Goal: Task Accomplishment & Management: Manage account settings

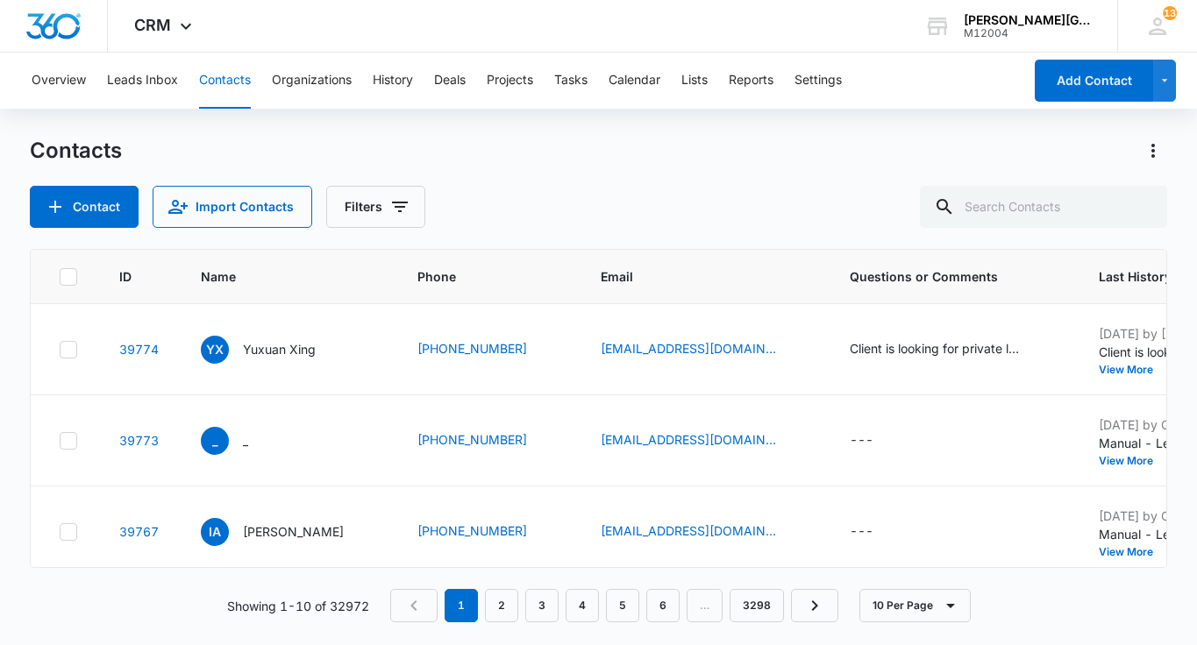
click at [172, 32] on div "CRM Apps Reputation Websites Forms CRM Email Social Shop Payments POS Content A…" at bounding box center [165, 26] width 115 height 52
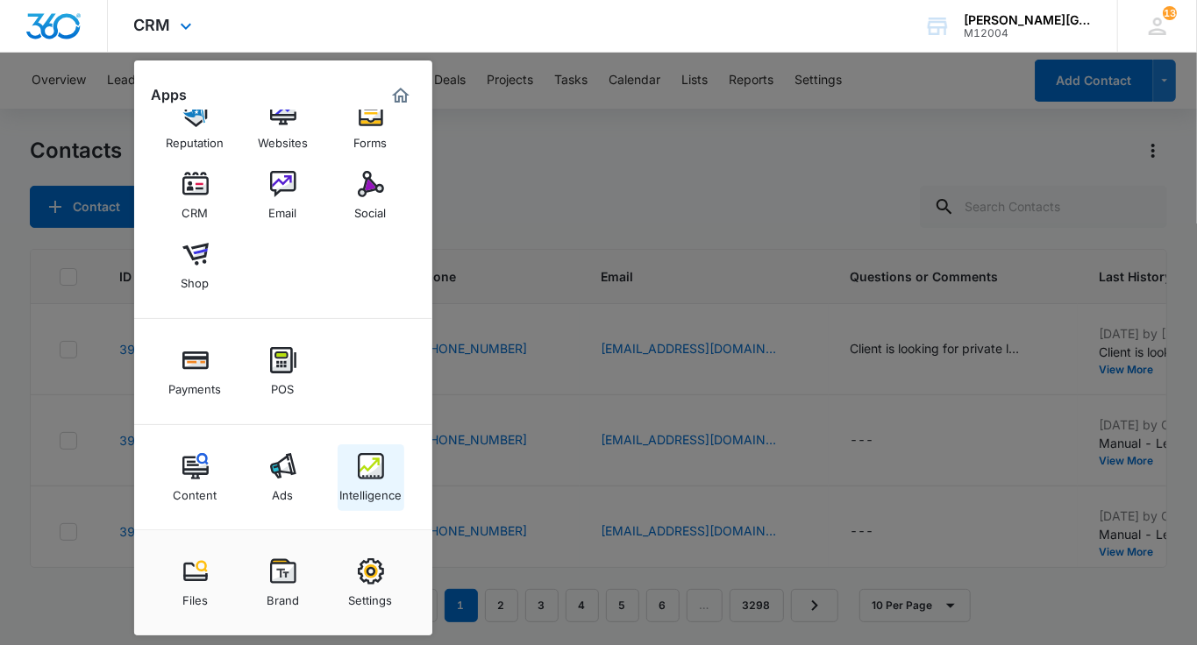
click at [381, 461] on img at bounding box center [371, 466] width 26 height 26
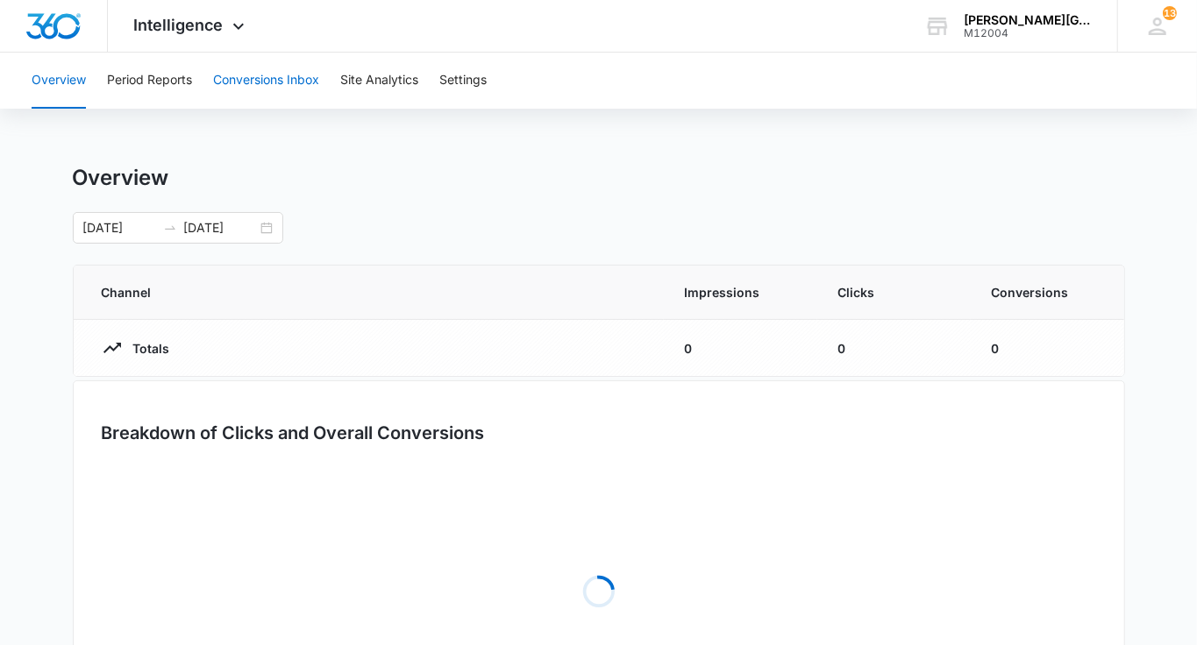
click at [231, 88] on button "Conversions Inbox" at bounding box center [266, 81] width 106 height 56
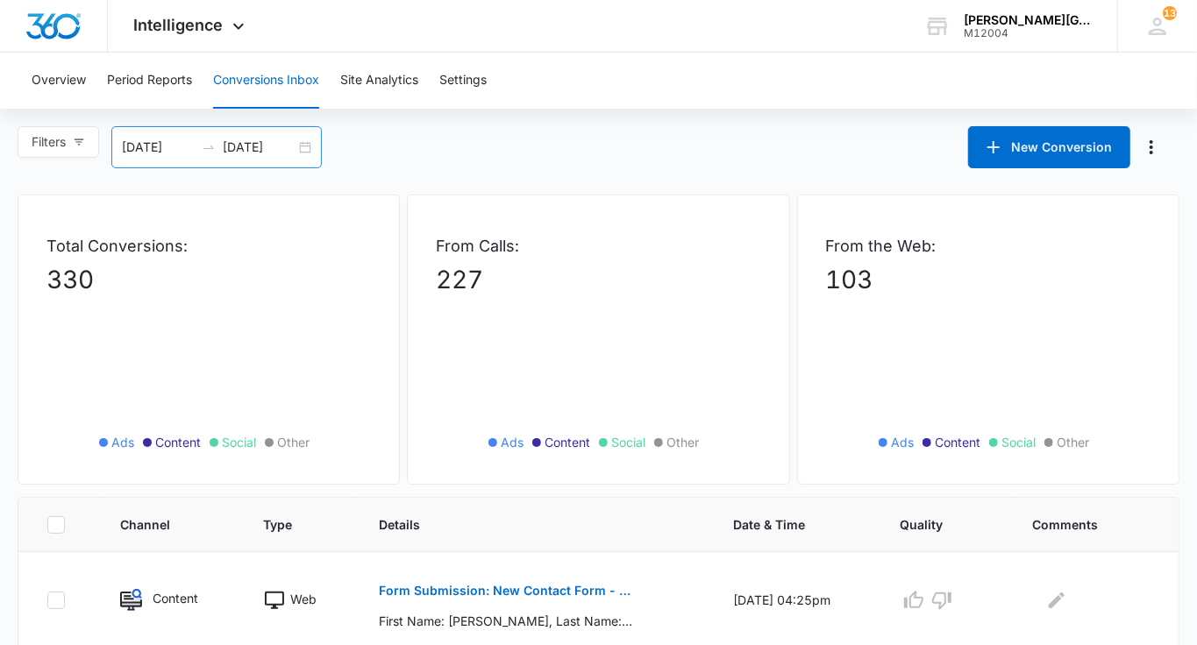
click at [288, 155] on input "[DATE]" at bounding box center [259, 147] width 73 height 19
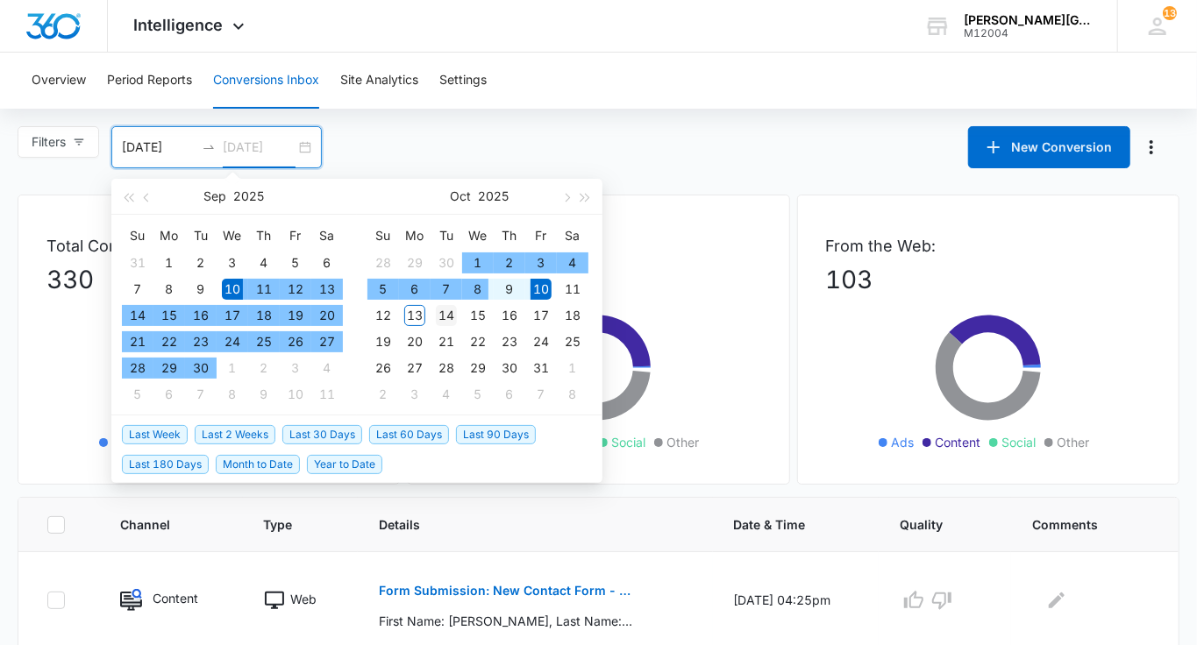
type input "[DATE]"
click at [448, 314] on div "14" at bounding box center [446, 315] width 21 height 21
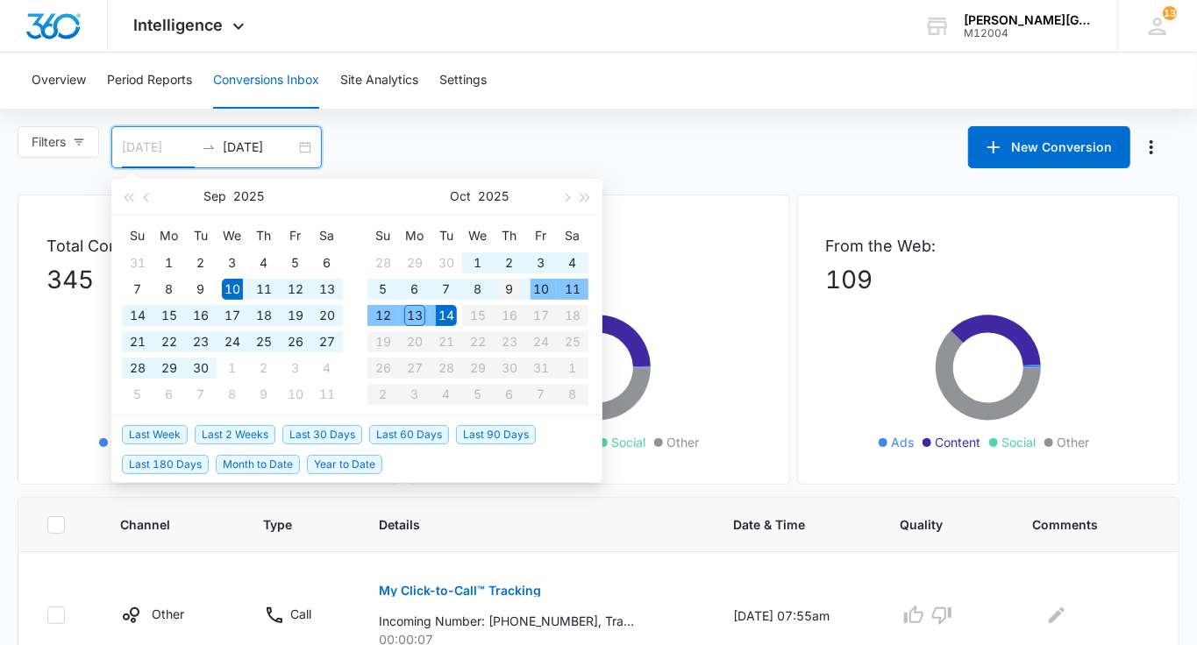
type input "[DATE]"
click at [507, 290] on div "9" at bounding box center [509, 289] width 21 height 21
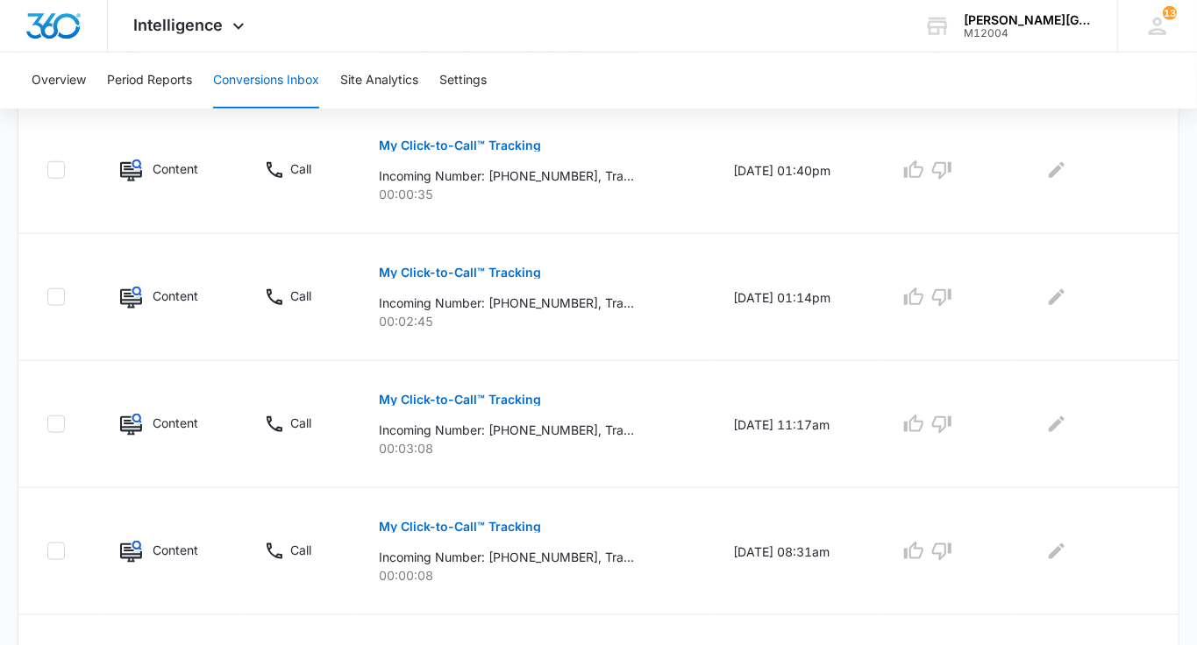
scroll to position [1136, 0]
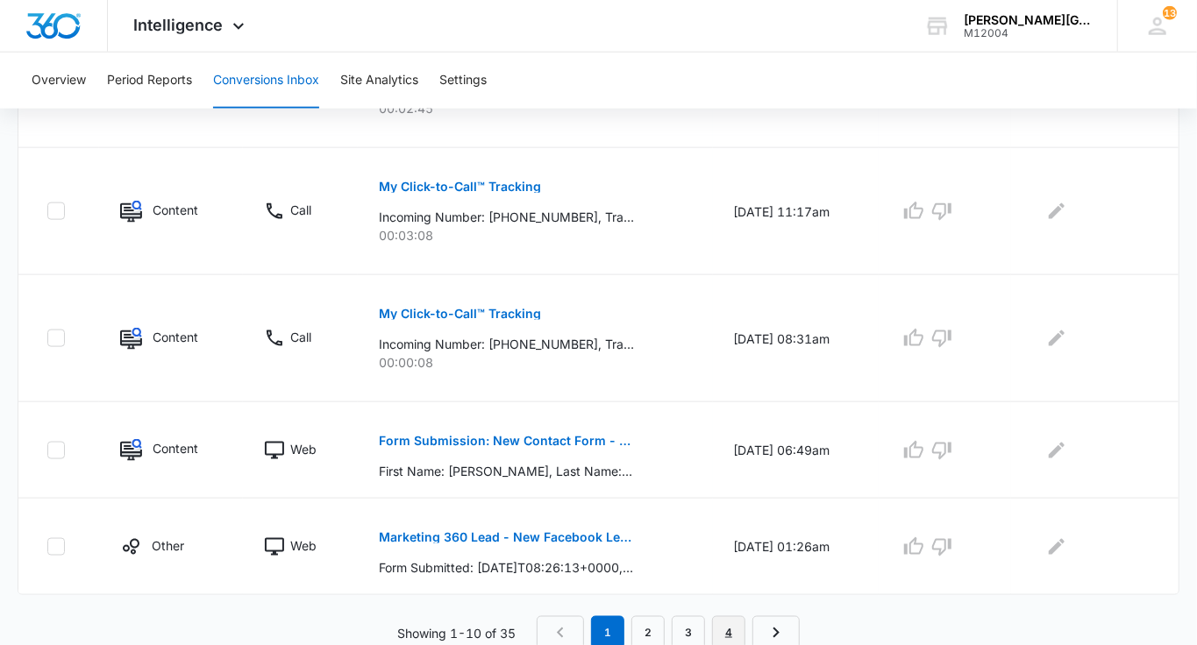
click at [720, 623] on link "4" at bounding box center [728, 632] width 33 height 33
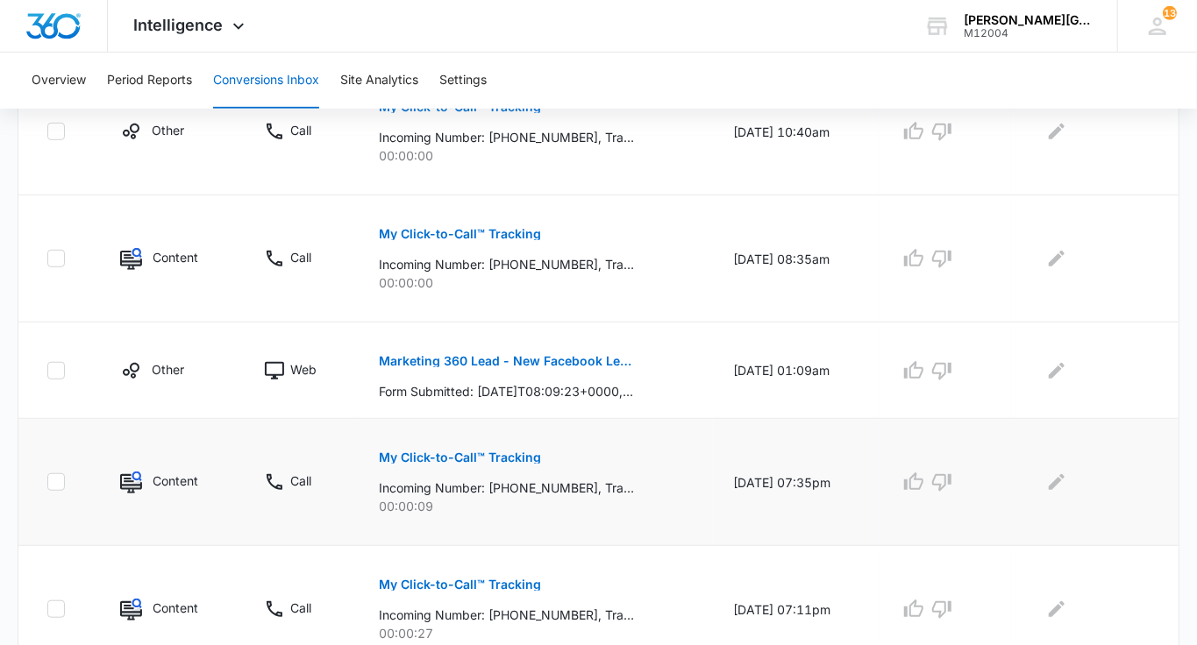
scroll to position [482, 0]
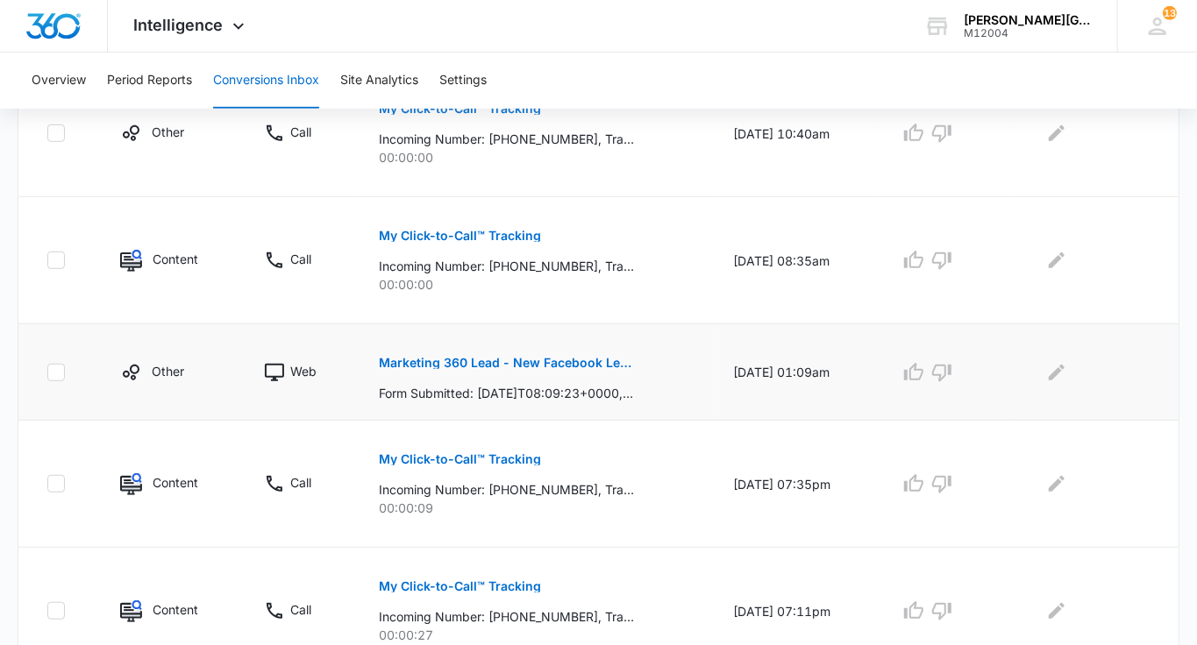
click at [569, 360] on p "Marketing 360 Lead - New Facebook Lead - Tennis course [GEOGRAPHIC_DATA] [PERSO…" at bounding box center [506, 363] width 255 height 12
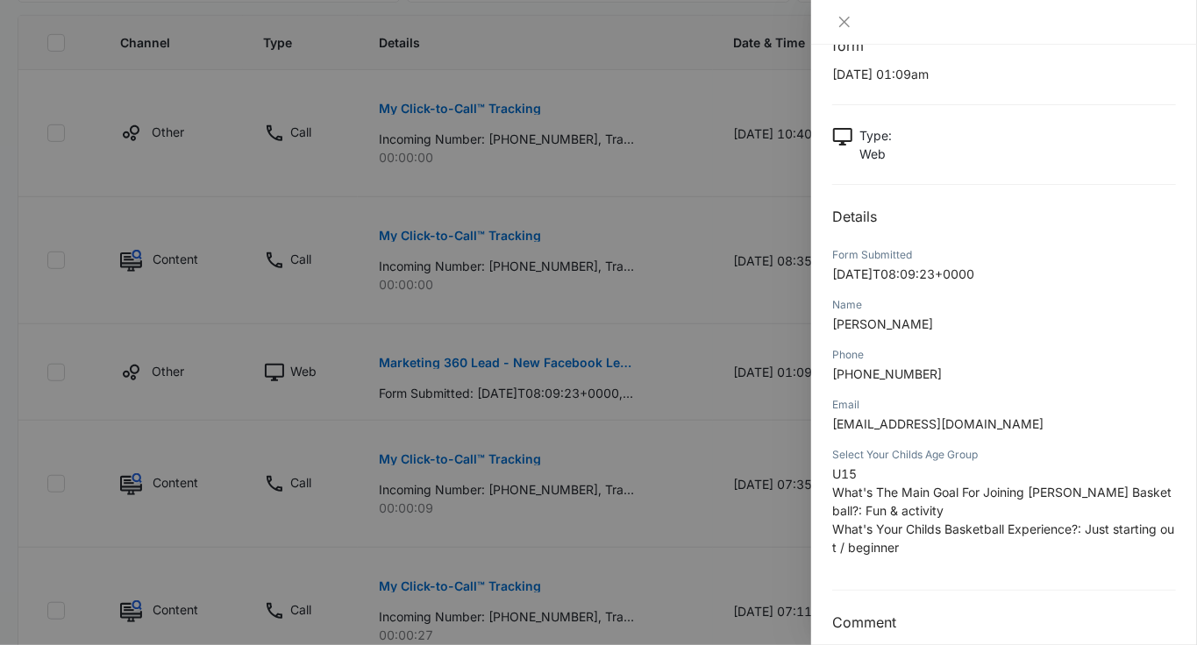
scroll to position [81, 0]
click at [698, 432] on div at bounding box center [598, 322] width 1197 height 645
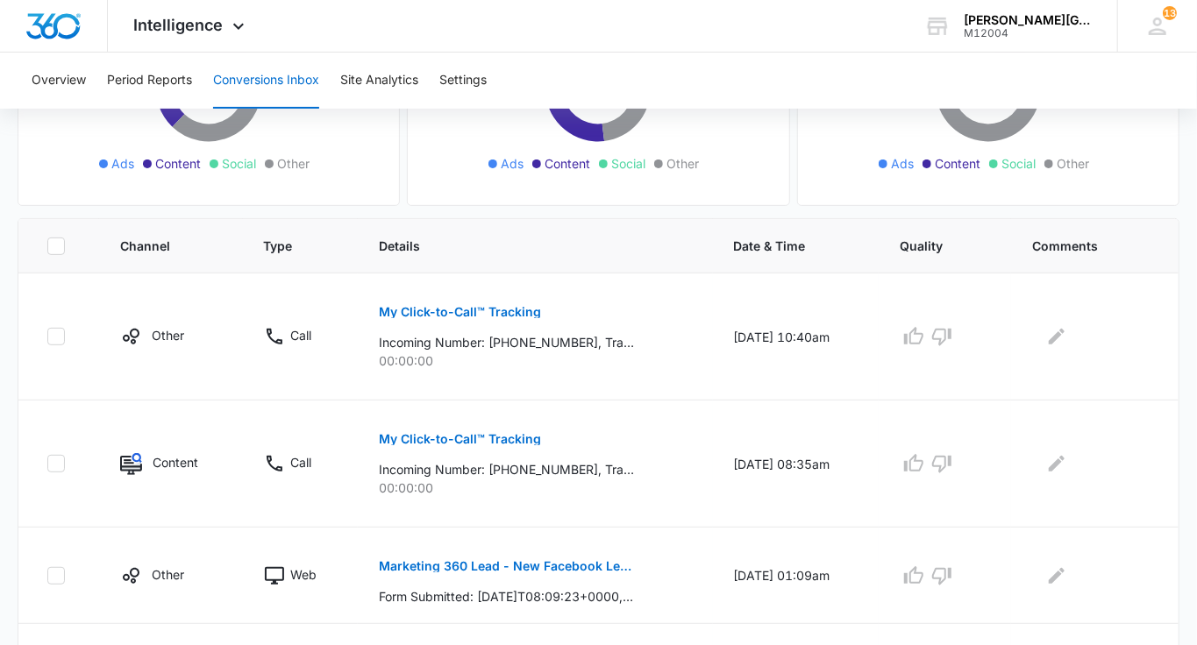
scroll to position [564, 0]
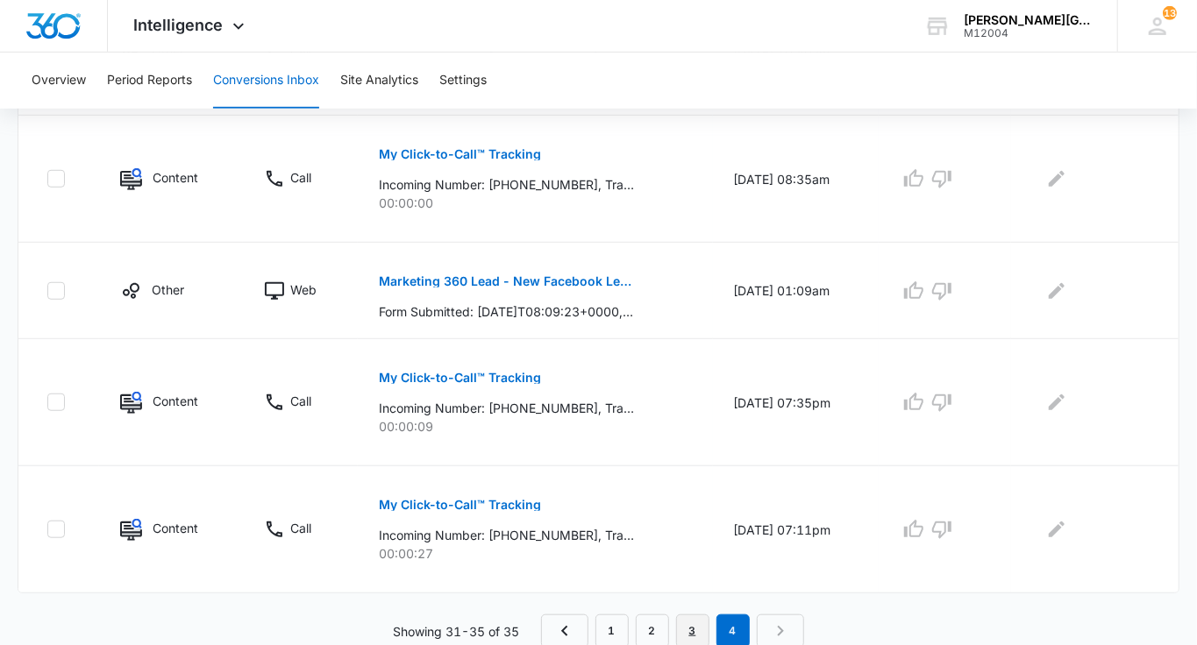
click at [690, 626] on link "3" at bounding box center [692, 631] width 33 height 33
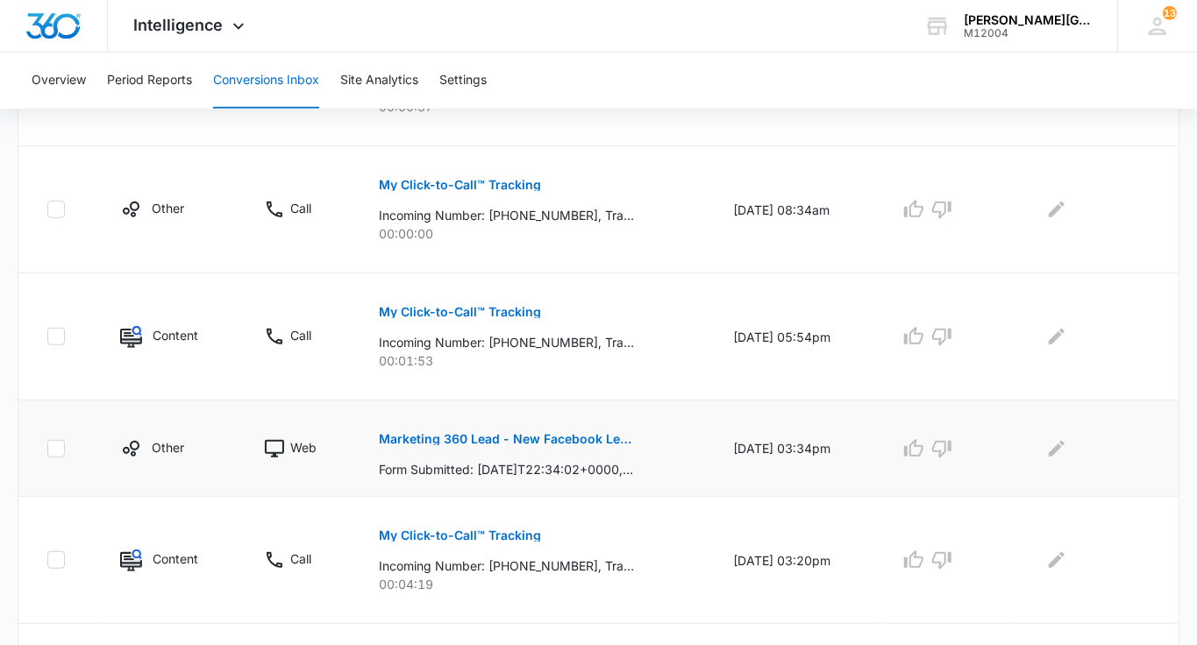
scroll to position [529, 0]
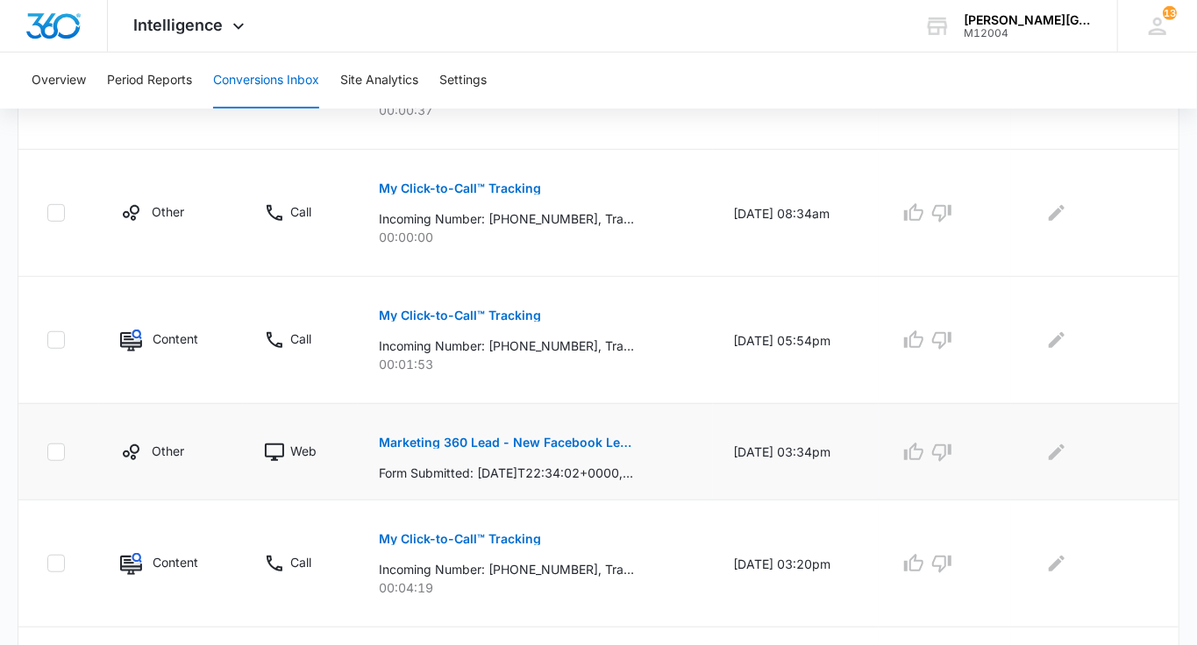
click at [550, 437] on p "Marketing 360 Lead - New Facebook Lead - Tennis course [GEOGRAPHIC_DATA] [PERSO…" at bounding box center [506, 443] width 255 height 12
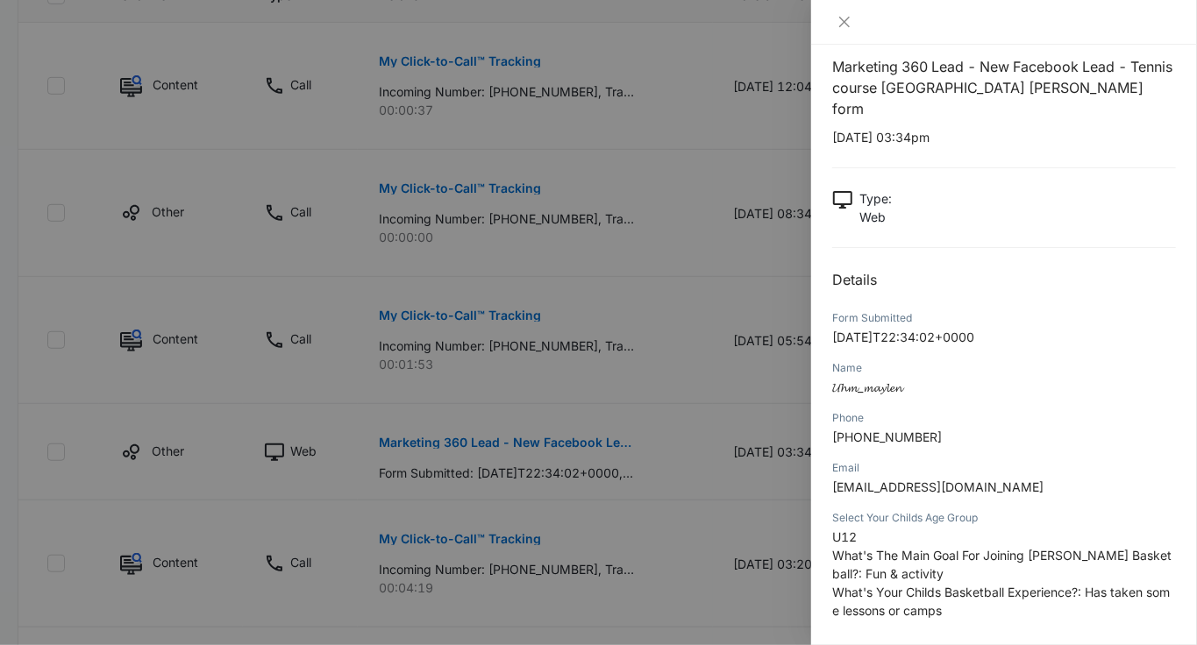
scroll to position [82, 0]
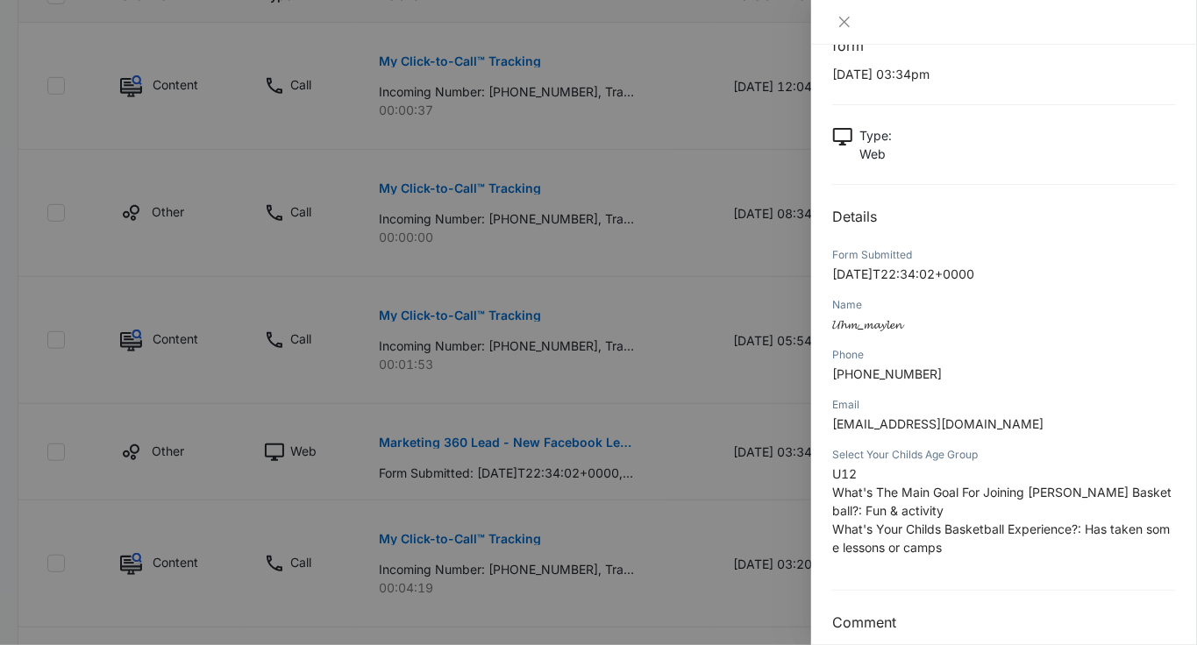
click at [699, 414] on div at bounding box center [598, 322] width 1197 height 645
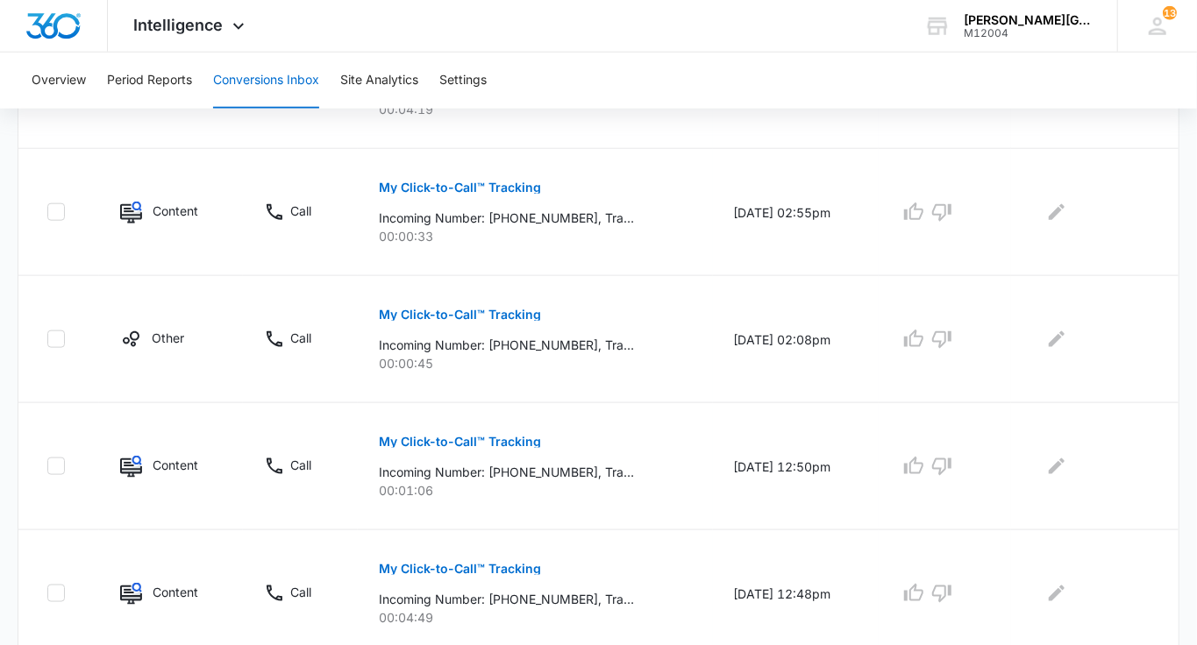
scroll to position [1197, 0]
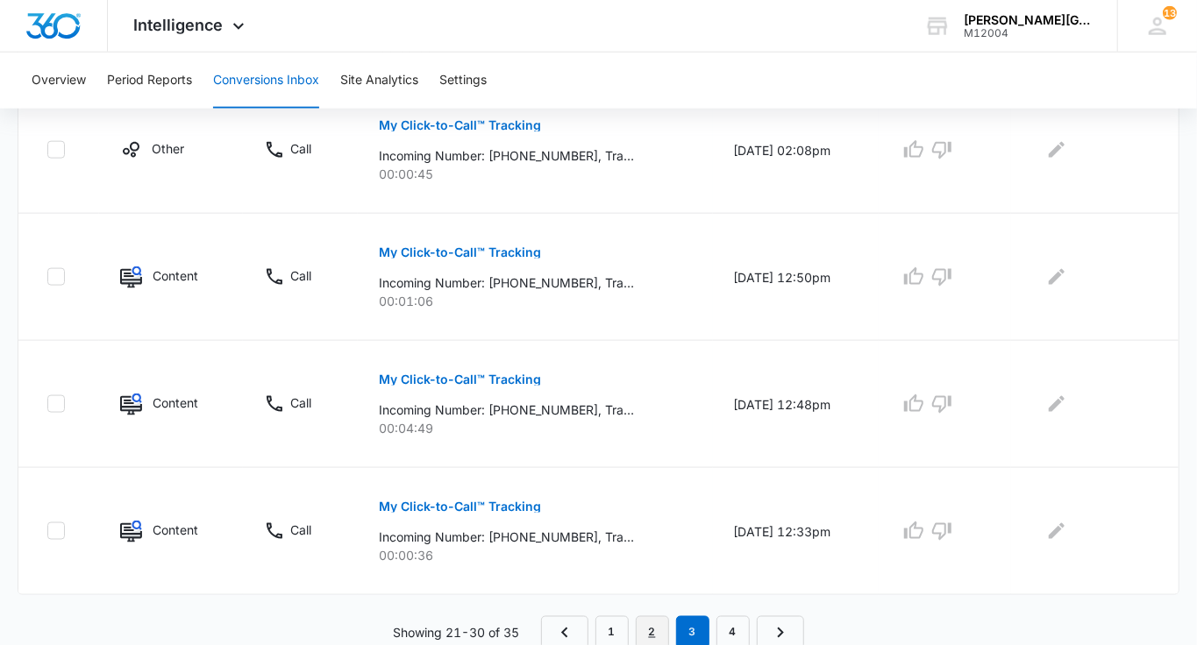
click at [641, 631] on link "2" at bounding box center [652, 632] width 33 height 33
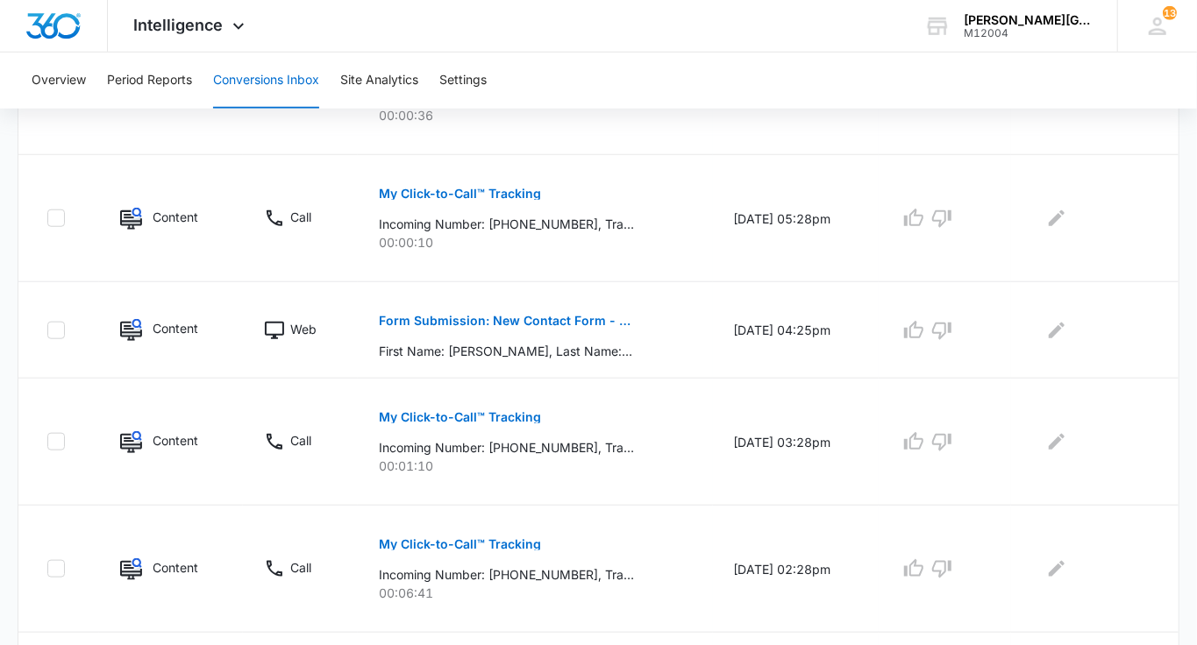
scroll to position [790, 0]
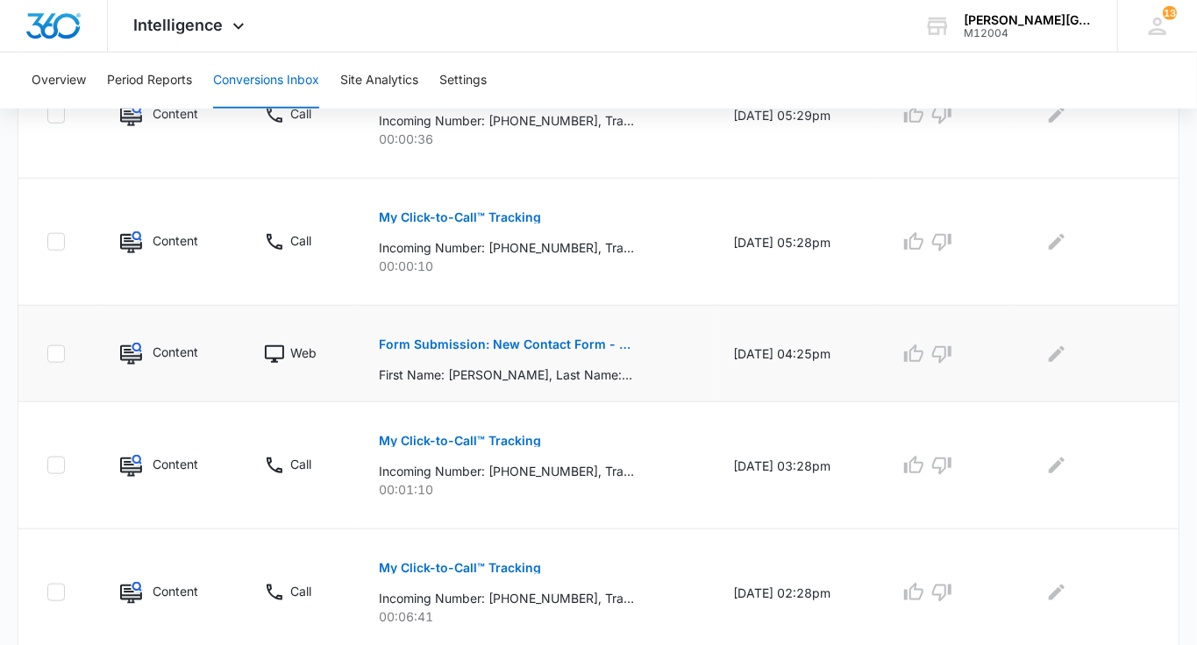
click at [580, 338] on p "Form Submission: New Contact Form - [PERSON_NAME] Tennis" at bounding box center [506, 344] width 255 height 12
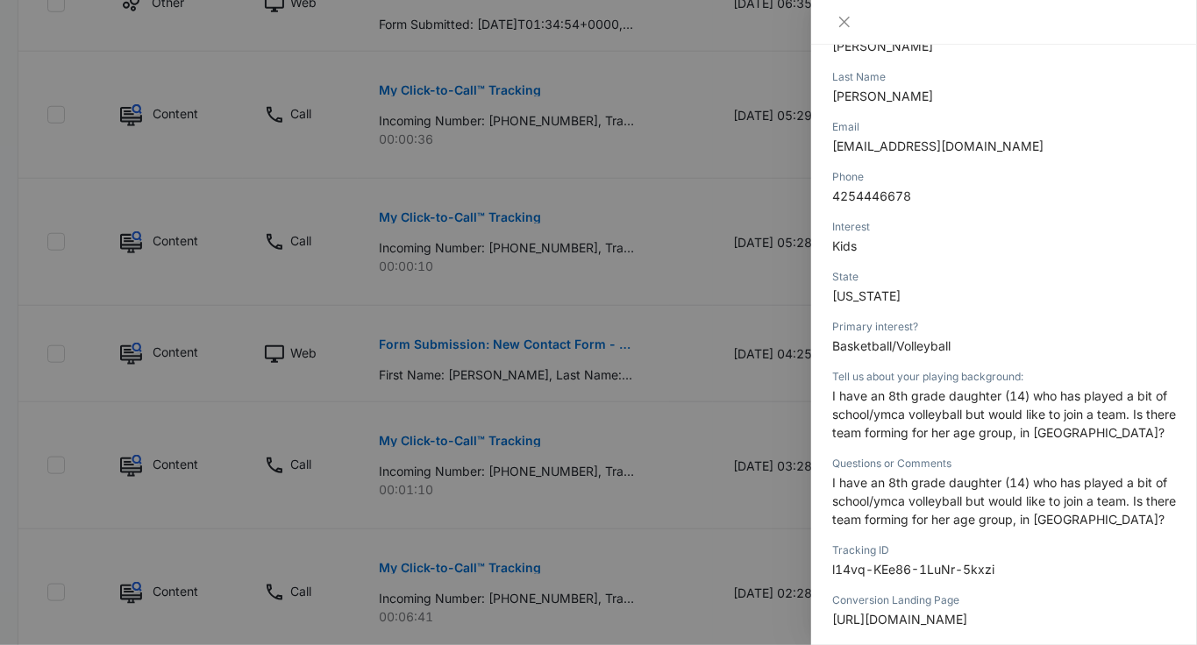
scroll to position [298, 0]
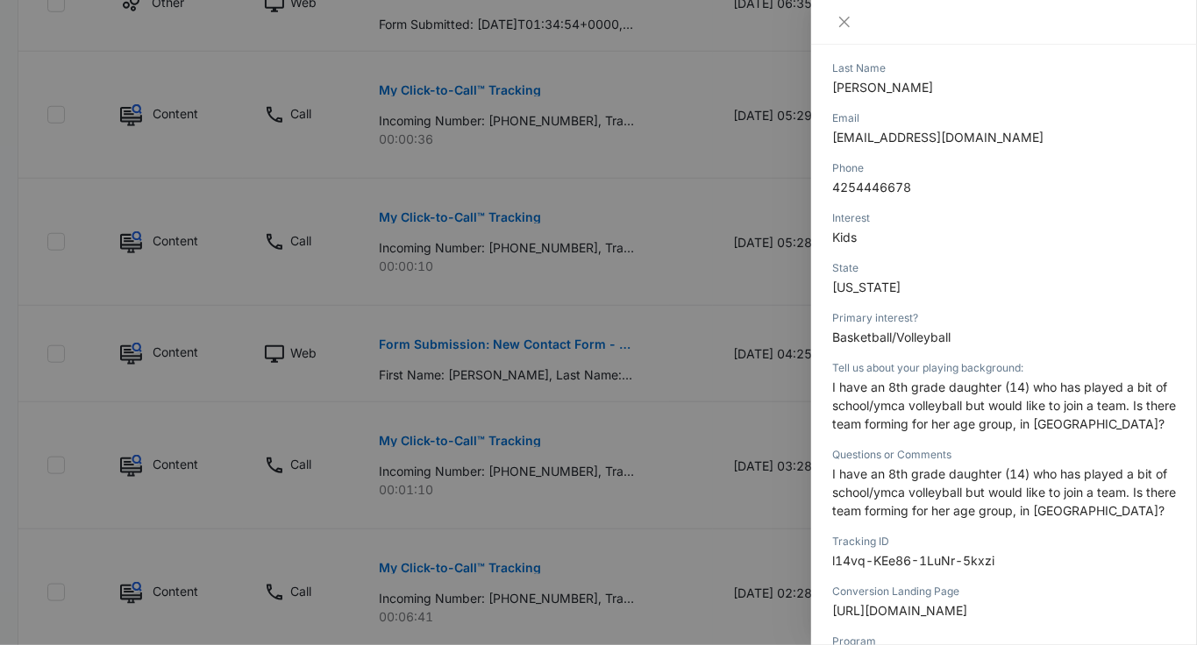
click at [757, 432] on div at bounding box center [598, 322] width 1197 height 645
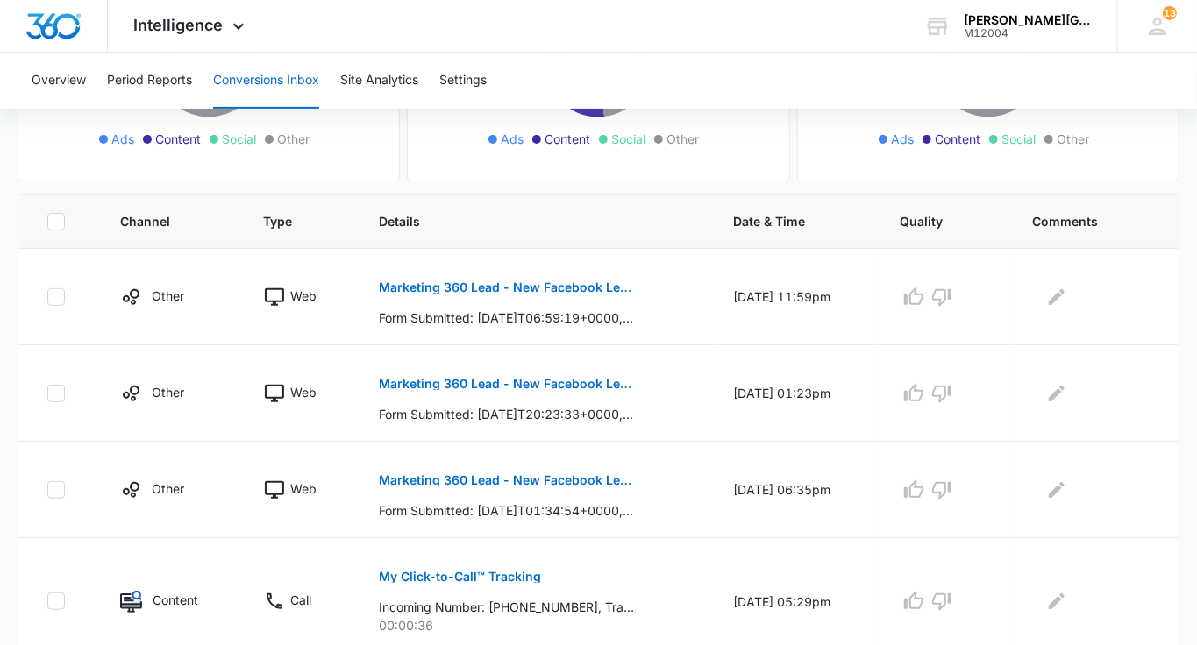
scroll to position [302, 0]
click at [530, 475] on p "Marketing 360 Lead - New Facebook Lead - Tennis course [GEOGRAPHIC_DATA] [PERSO…" at bounding box center [506, 481] width 255 height 12
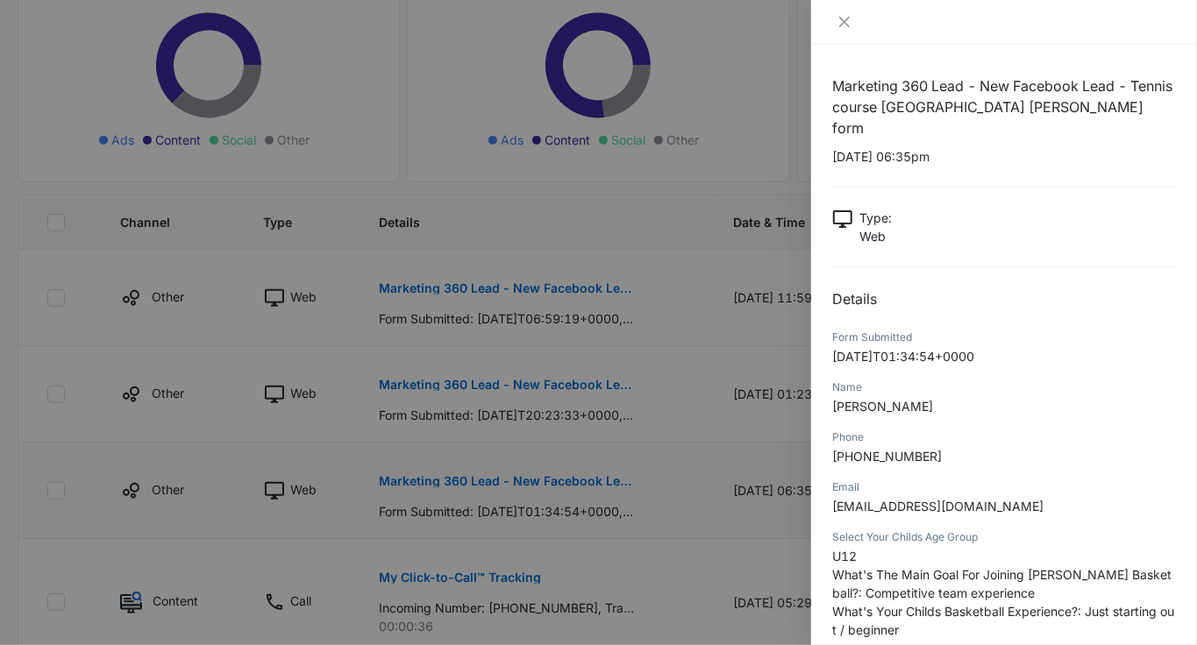
click at [530, 473] on div at bounding box center [598, 322] width 1197 height 645
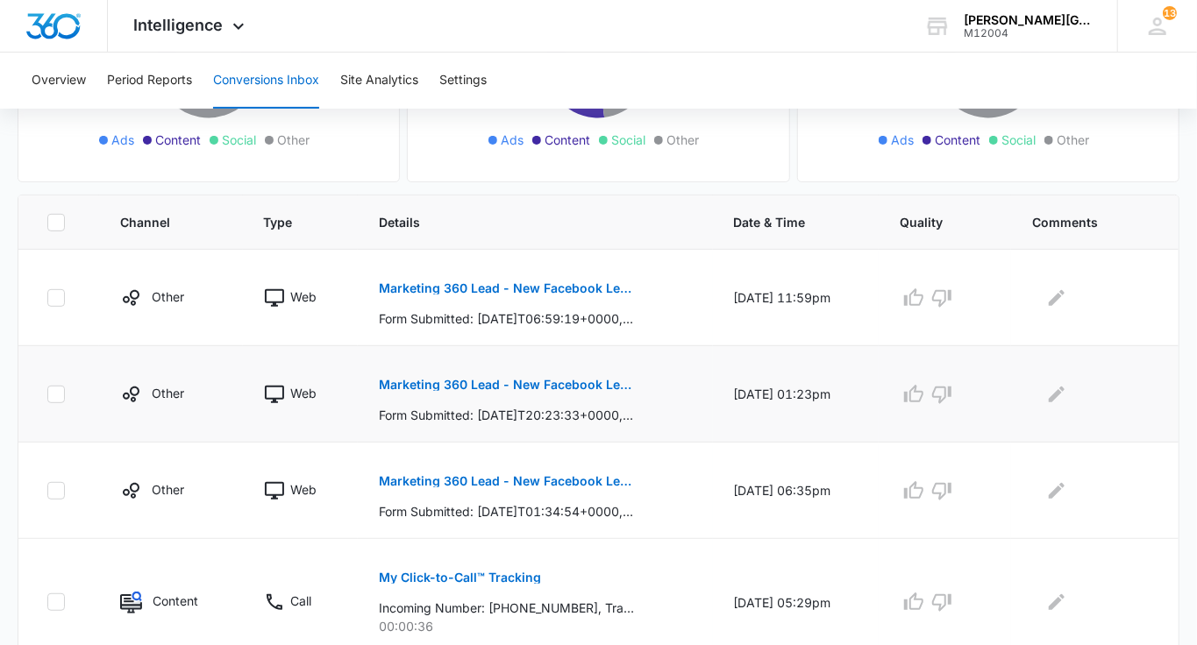
click at [521, 384] on p "Marketing 360 Lead - New Facebook Lead - Tennis course [GEOGRAPHIC_DATA] [PERSO…" at bounding box center [506, 385] width 255 height 12
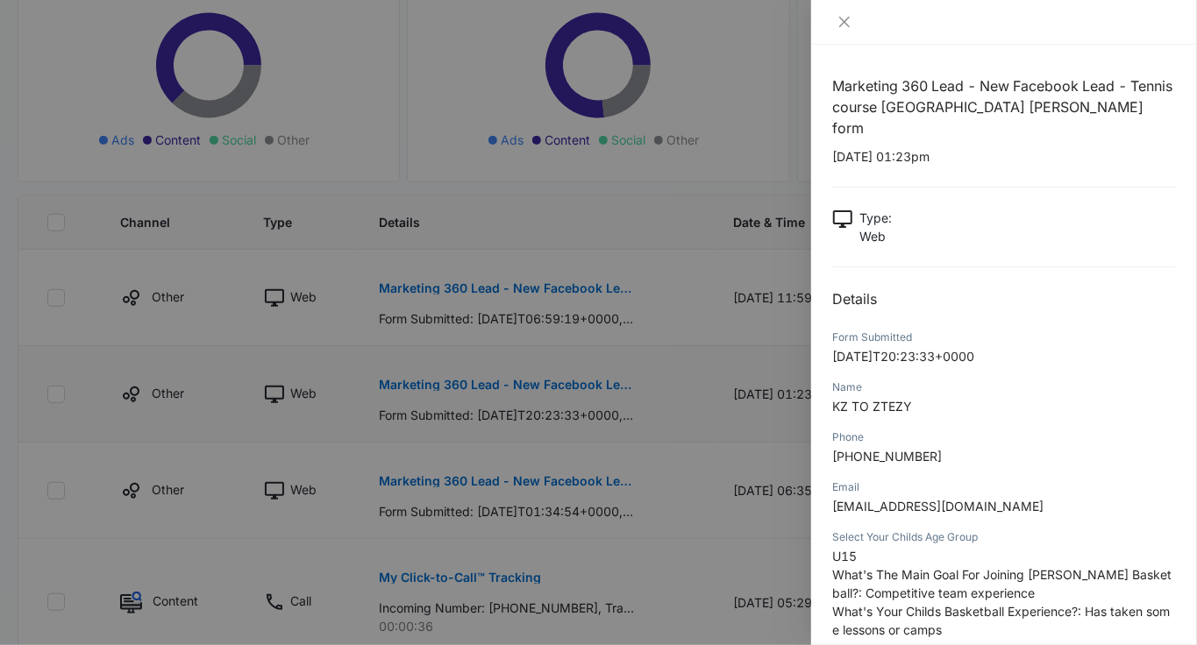
click at [521, 384] on div at bounding box center [598, 322] width 1197 height 645
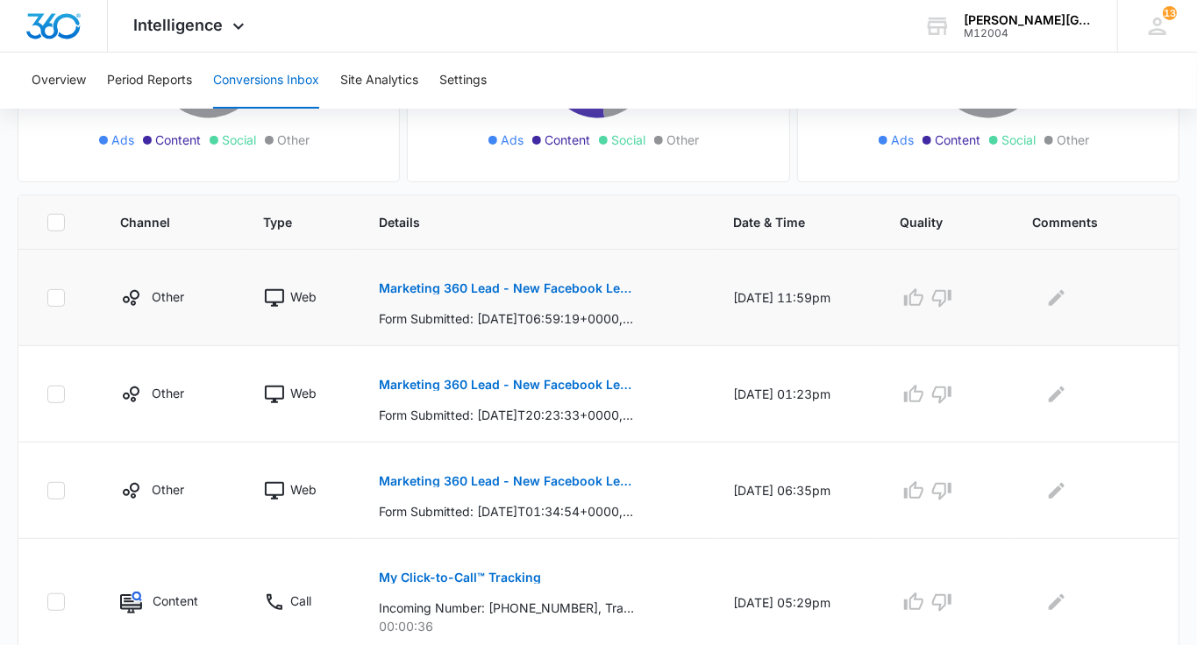
click at [506, 282] on p "Marketing 360 Lead - New Facebook Lead - Tennis course [GEOGRAPHIC_DATA] [PERSO…" at bounding box center [506, 288] width 255 height 12
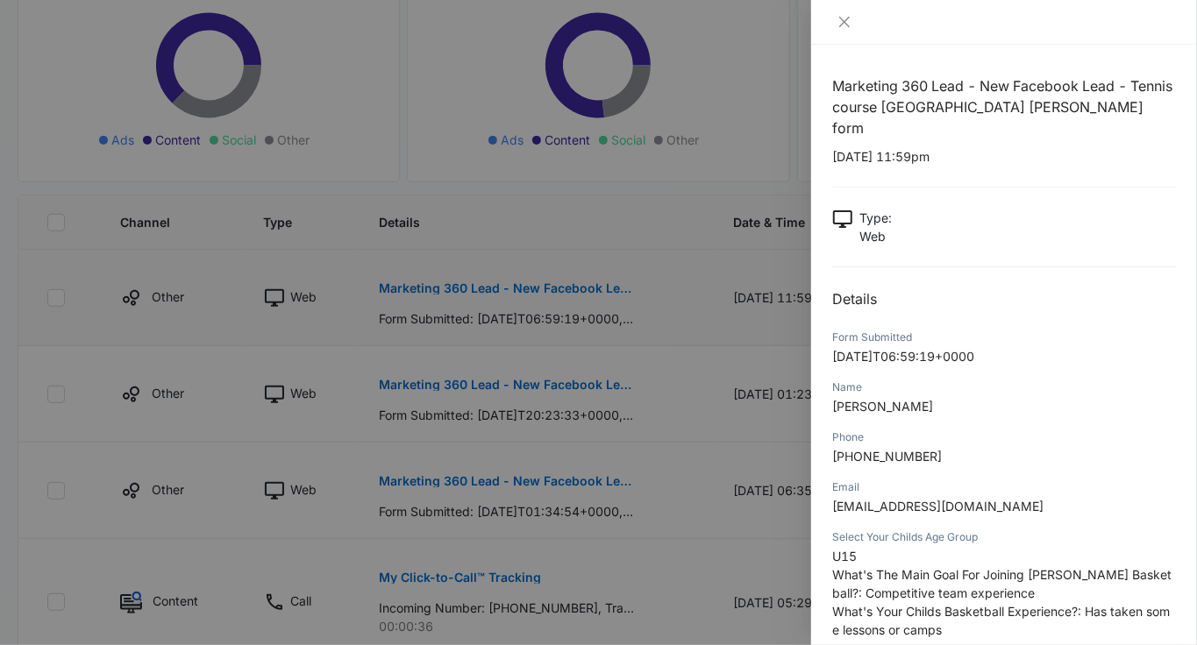
click at [506, 282] on div at bounding box center [598, 322] width 1197 height 645
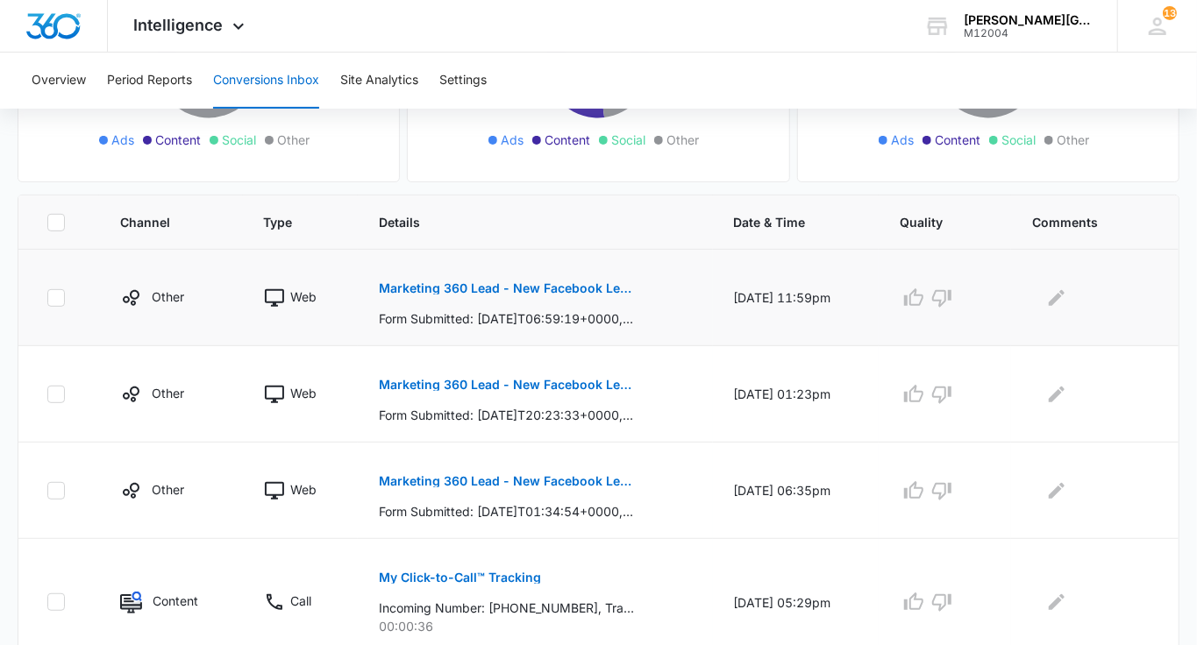
scroll to position [1105, 0]
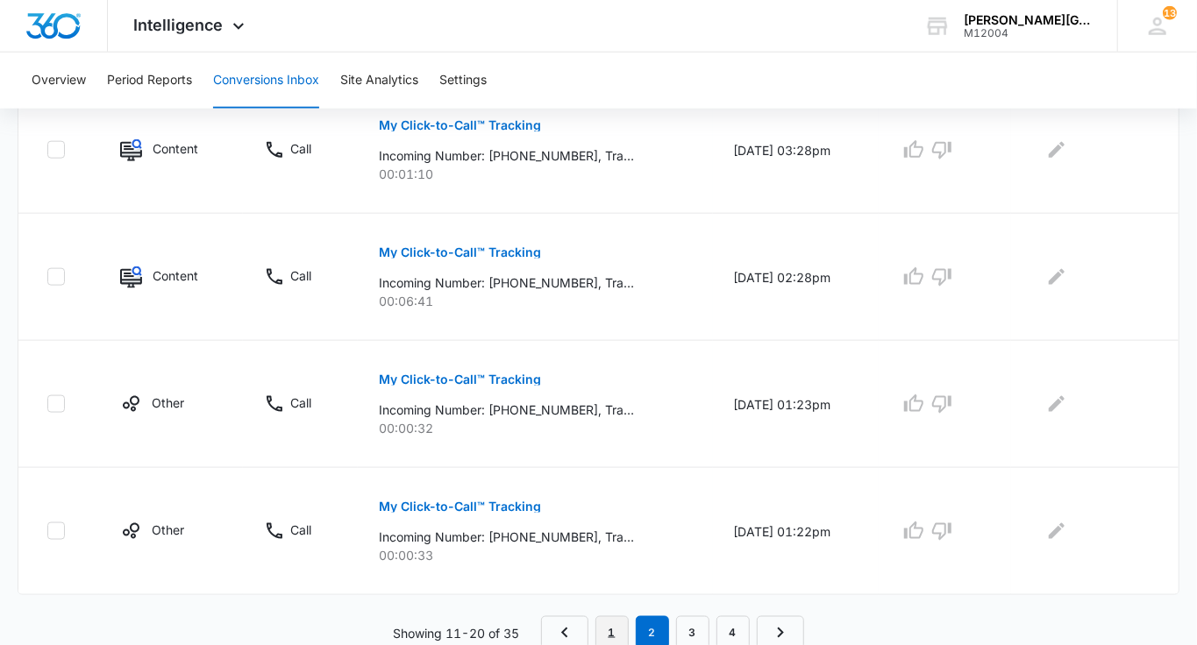
click at [607, 632] on link "1" at bounding box center [611, 632] width 33 height 33
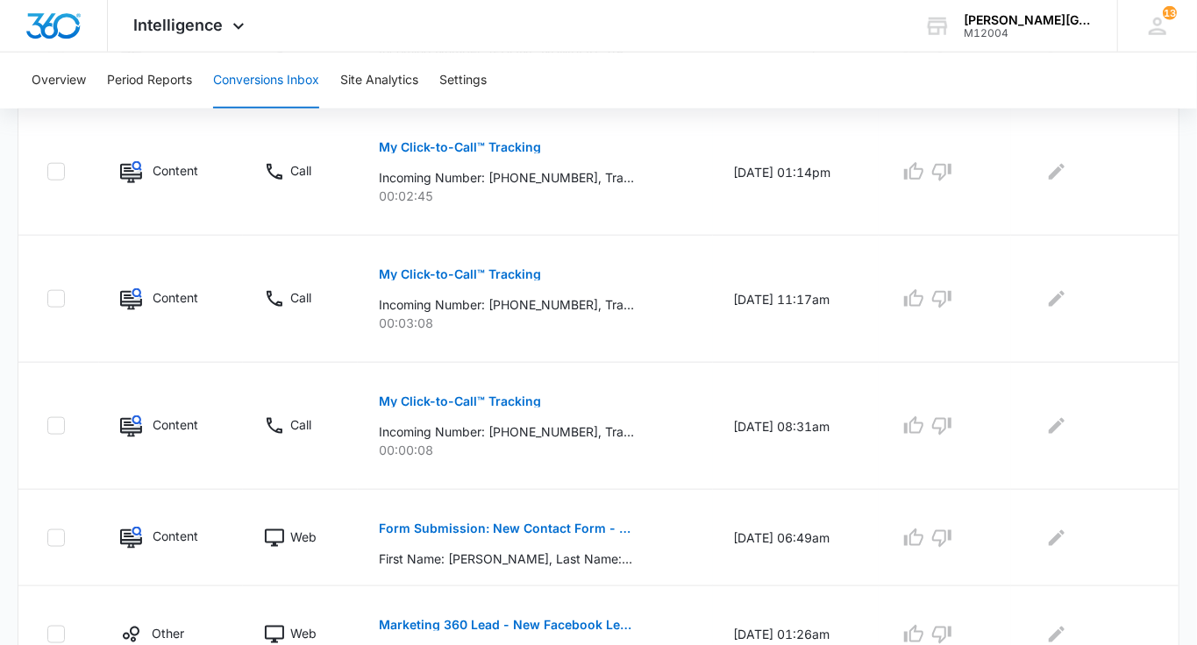
scroll to position [1136, 0]
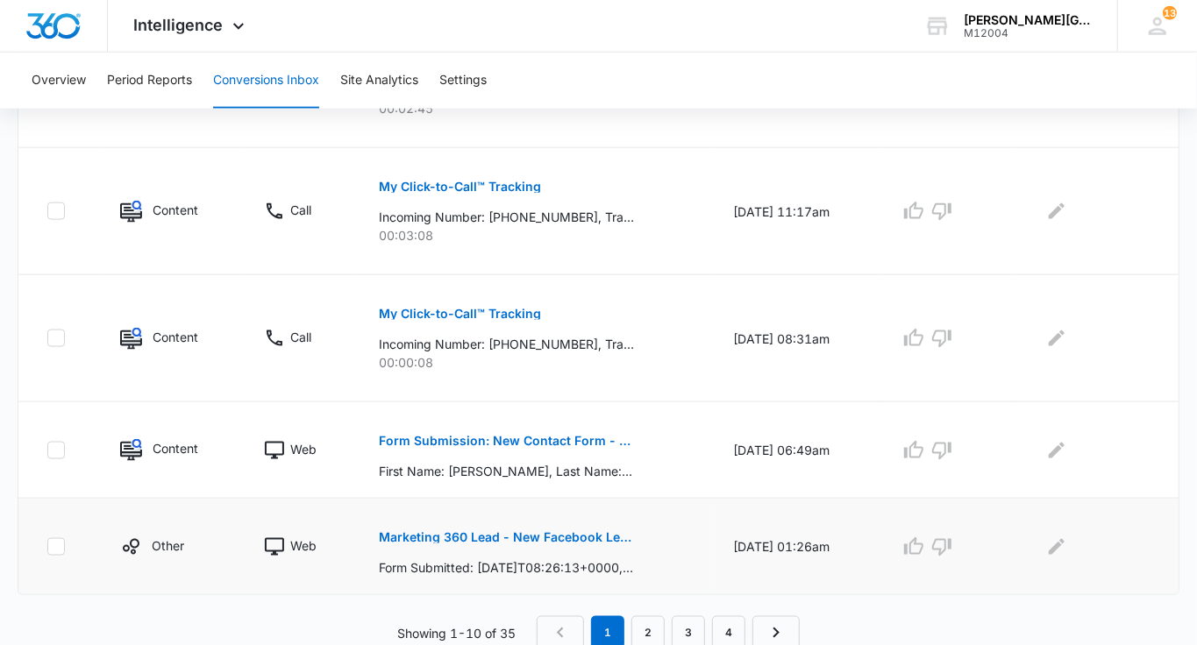
click at [529, 531] on p "Marketing 360 Lead - New Facebook Lead - Tennis course [GEOGRAPHIC_DATA] [PERSO…" at bounding box center [506, 537] width 255 height 12
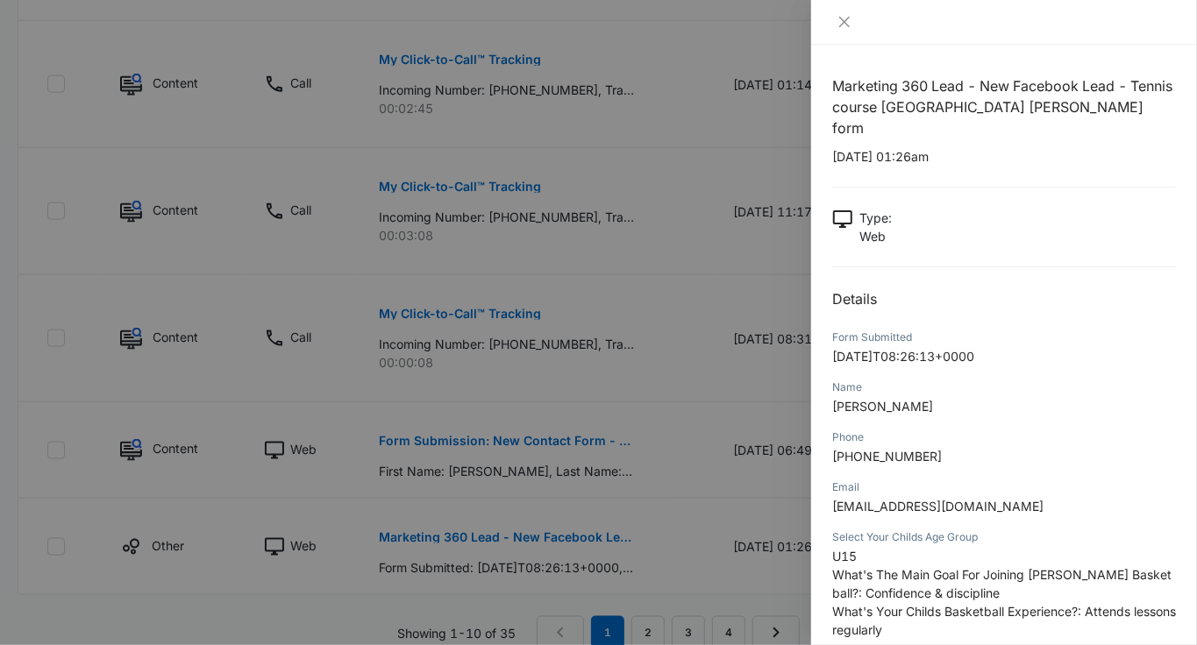
scroll to position [1189, 0]
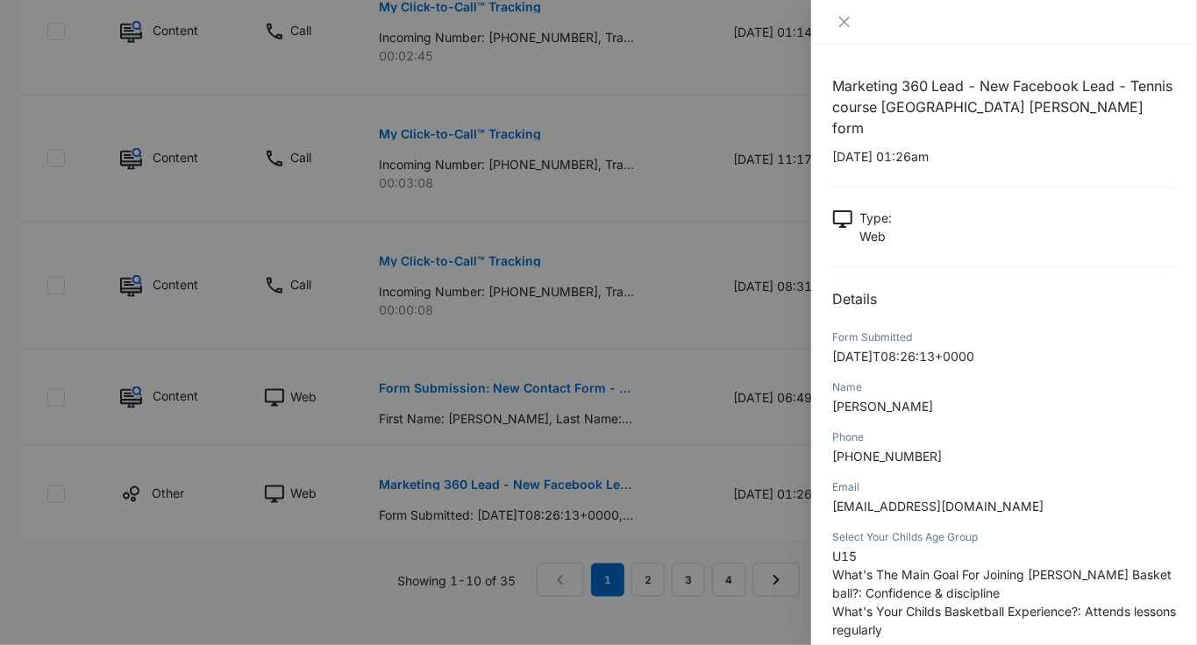
click at [629, 452] on div at bounding box center [598, 322] width 1197 height 645
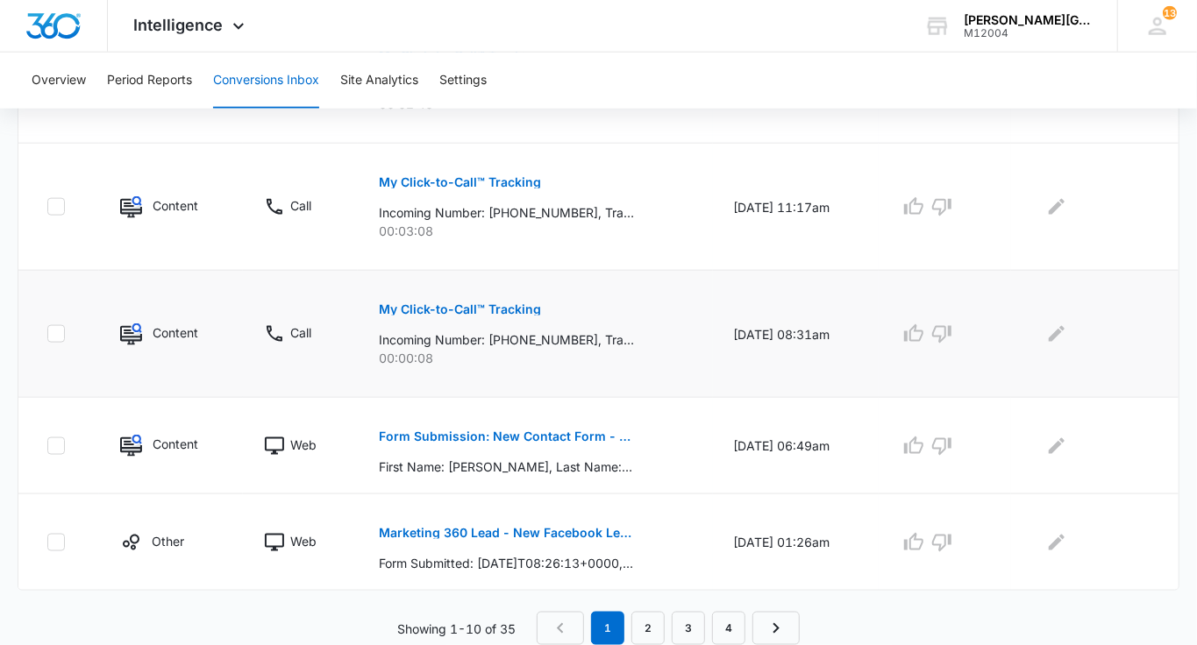
scroll to position [1136, 0]
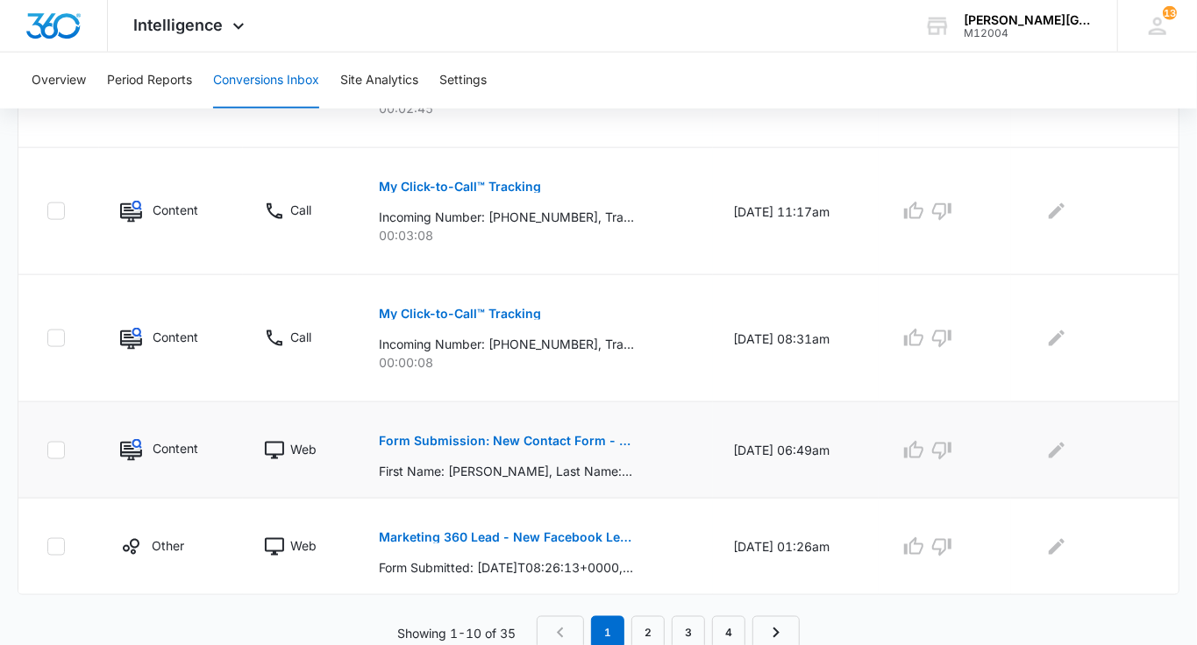
click at [551, 435] on p "Form Submission: New Contact Form - [PERSON_NAME] Tennis" at bounding box center [506, 441] width 255 height 12
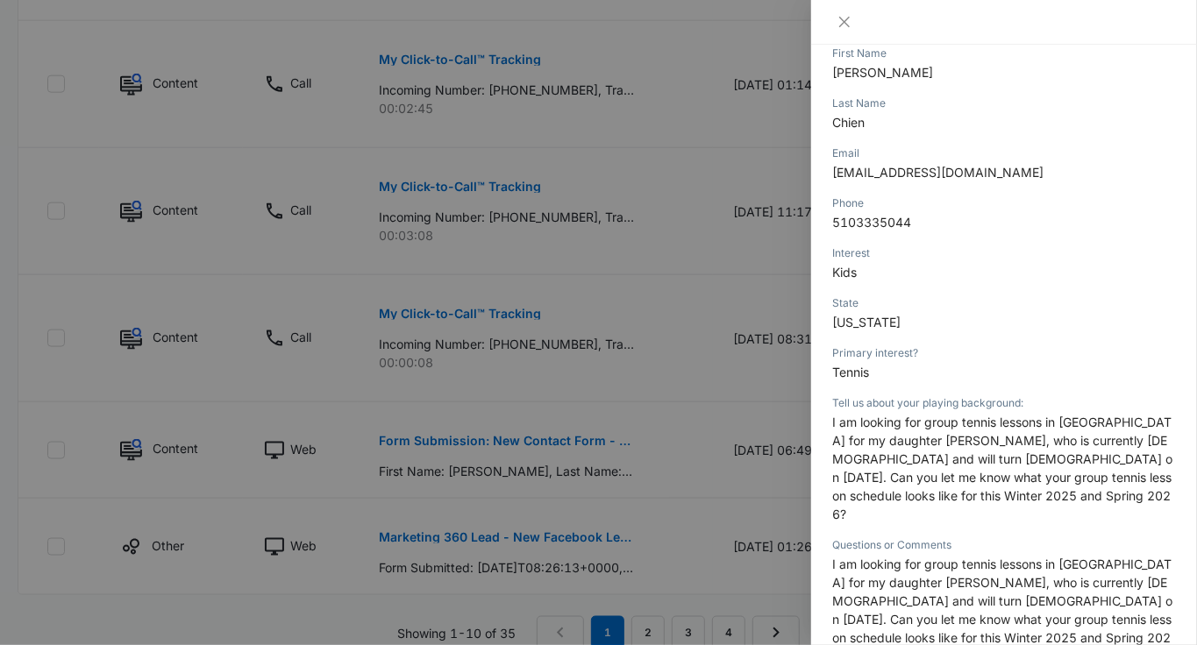
scroll to position [267, 0]
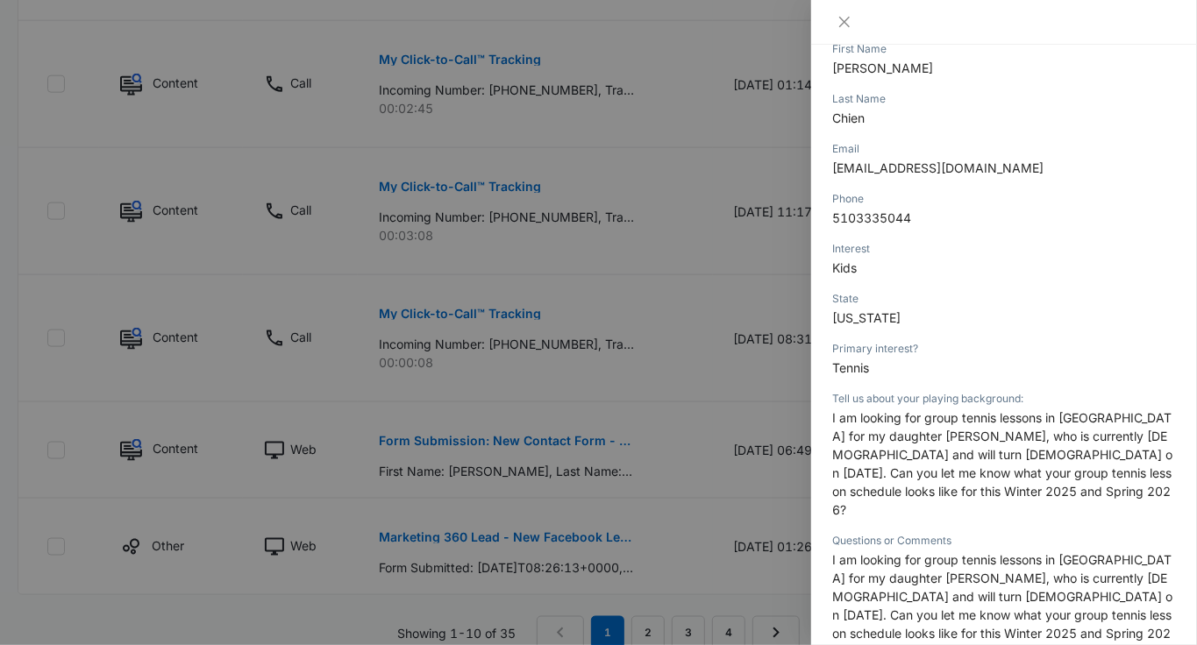
click at [769, 401] on div at bounding box center [598, 322] width 1197 height 645
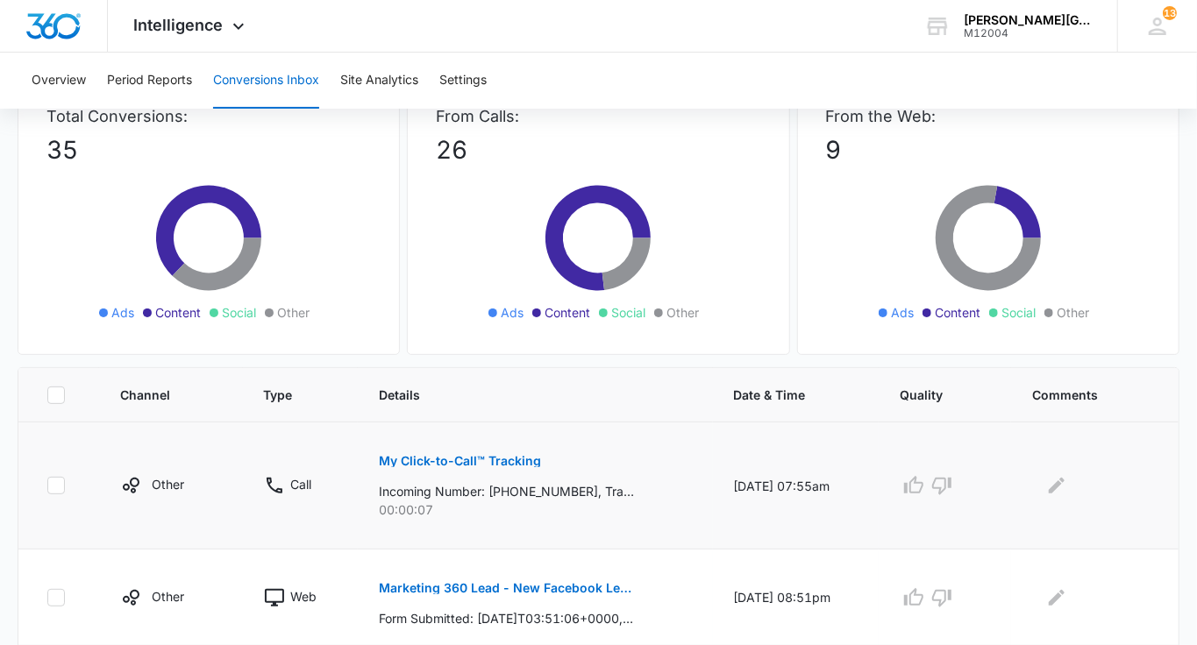
scroll to position [139, 0]
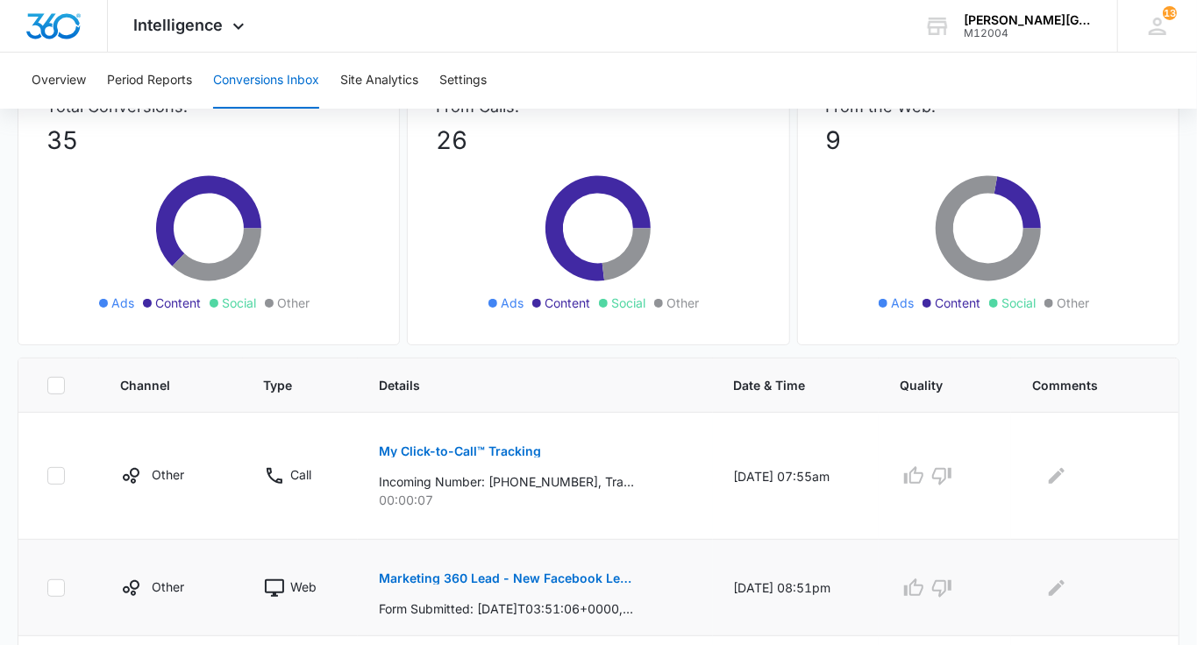
click at [525, 568] on button "Marketing 360 Lead - New Facebook Lead - Tennis course [GEOGRAPHIC_DATA] [PERSO…" at bounding box center [506, 579] width 255 height 42
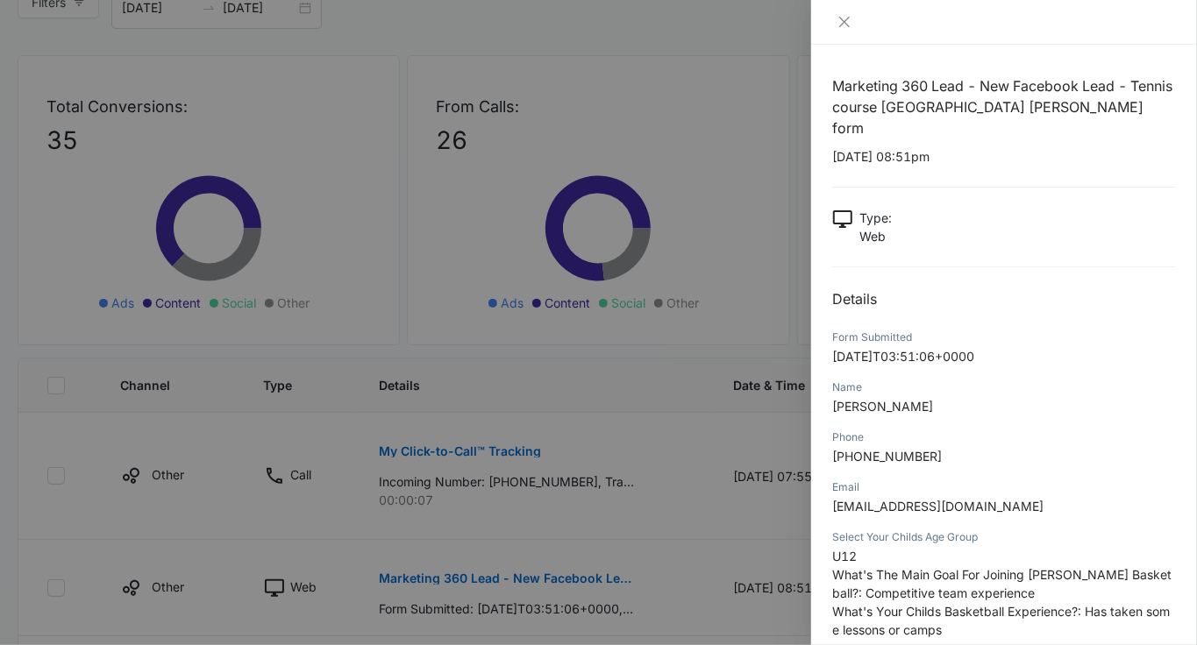
scroll to position [82, 0]
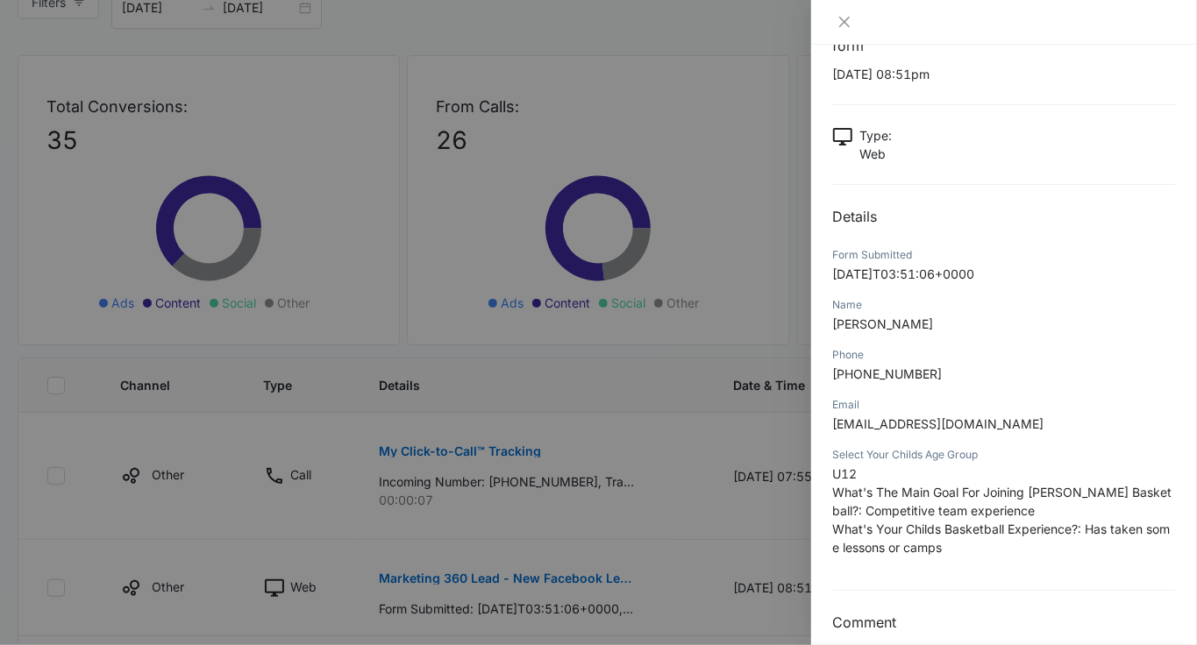
click at [702, 466] on div at bounding box center [598, 322] width 1197 height 645
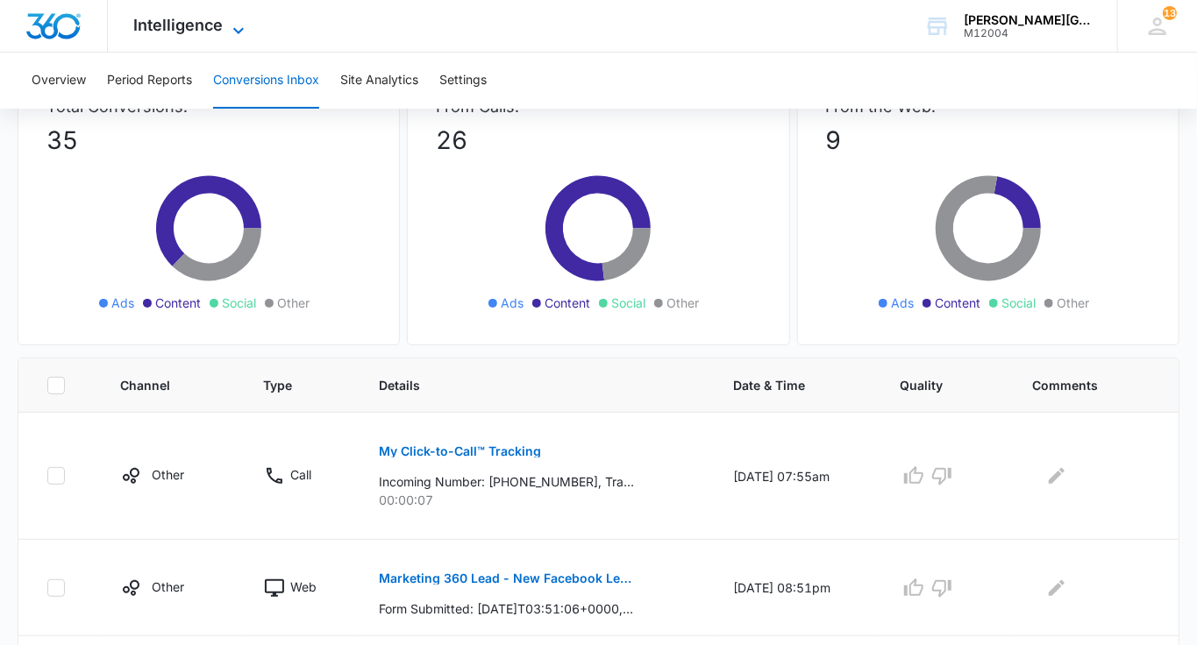
click at [192, 25] on span "Intelligence" at bounding box center [178, 25] width 89 height 18
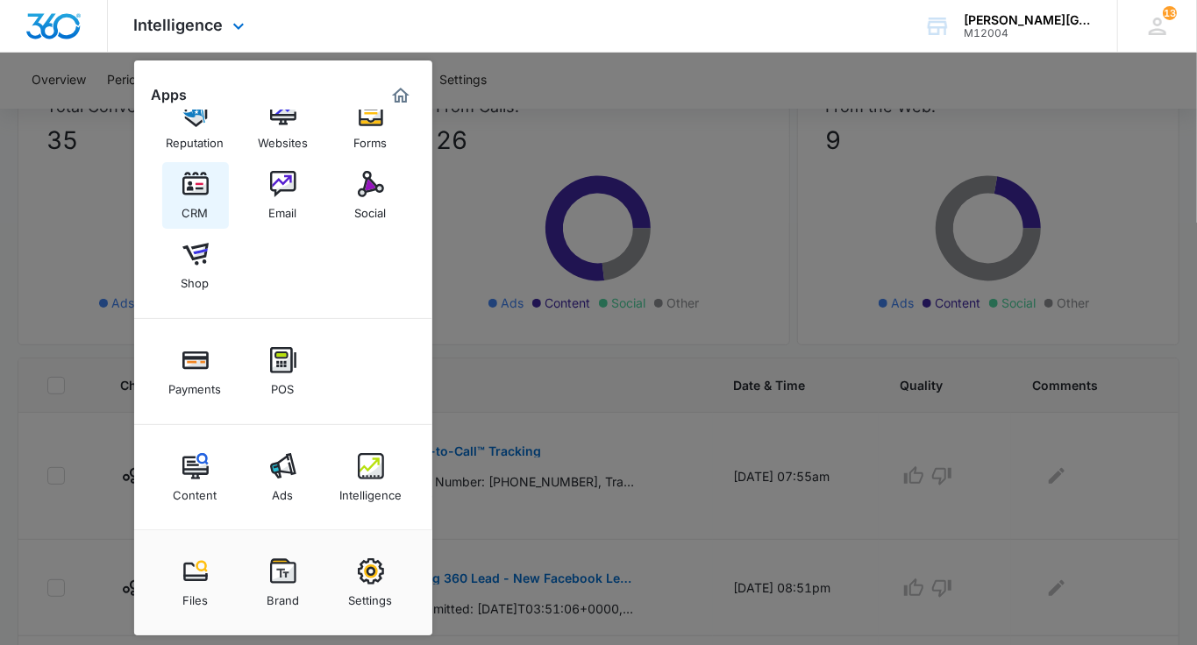
click at [193, 209] on div "CRM" at bounding box center [195, 208] width 26 height 23
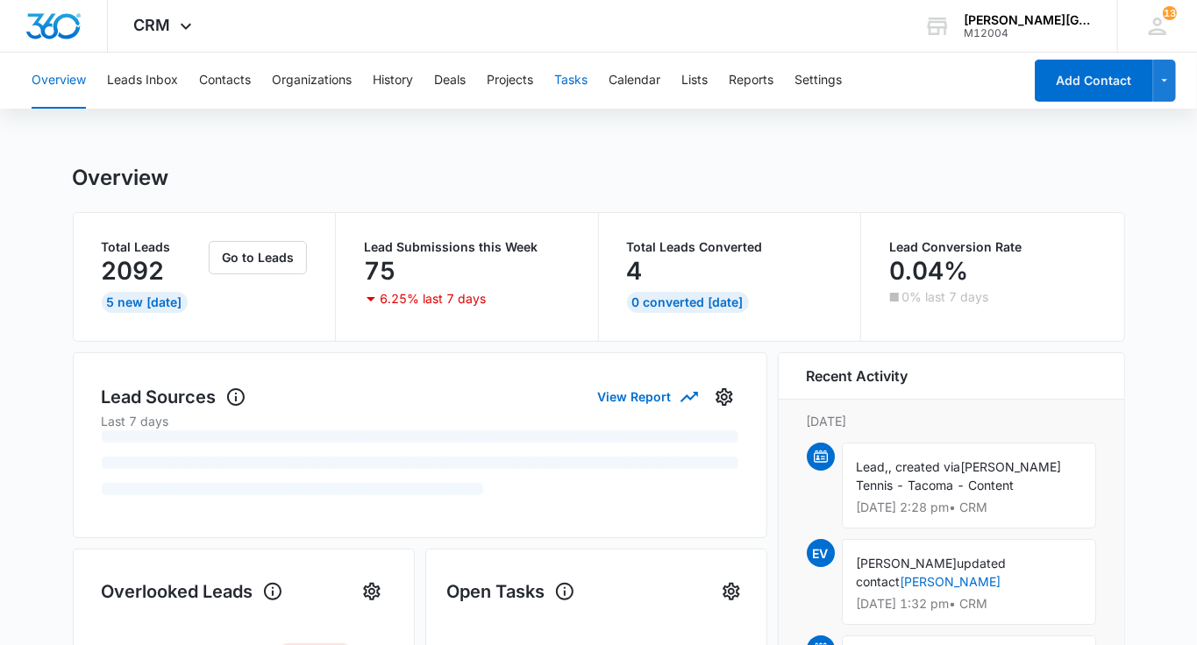
click at [576, 92] on button "Tasks" at bounding box center [570, 81] width 33 height 56
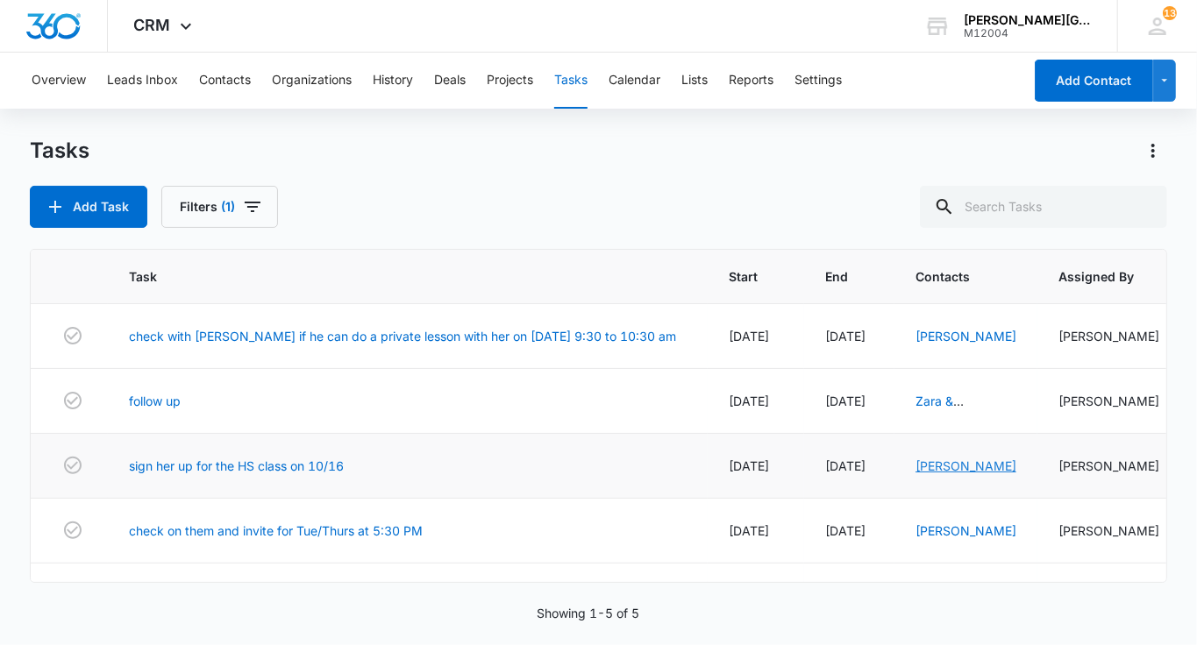
click at [915, 473] on link "[PERSON_NAME]" at bounding box center [965, 465] width 101 height 15
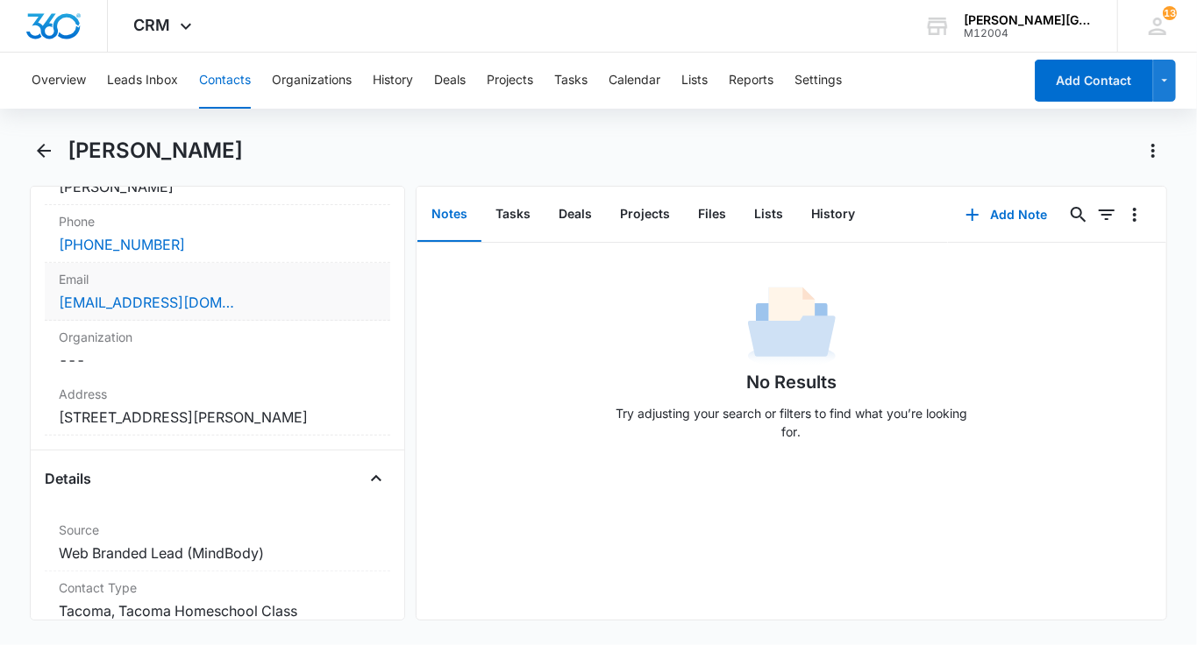
scroll to position [390, 0]
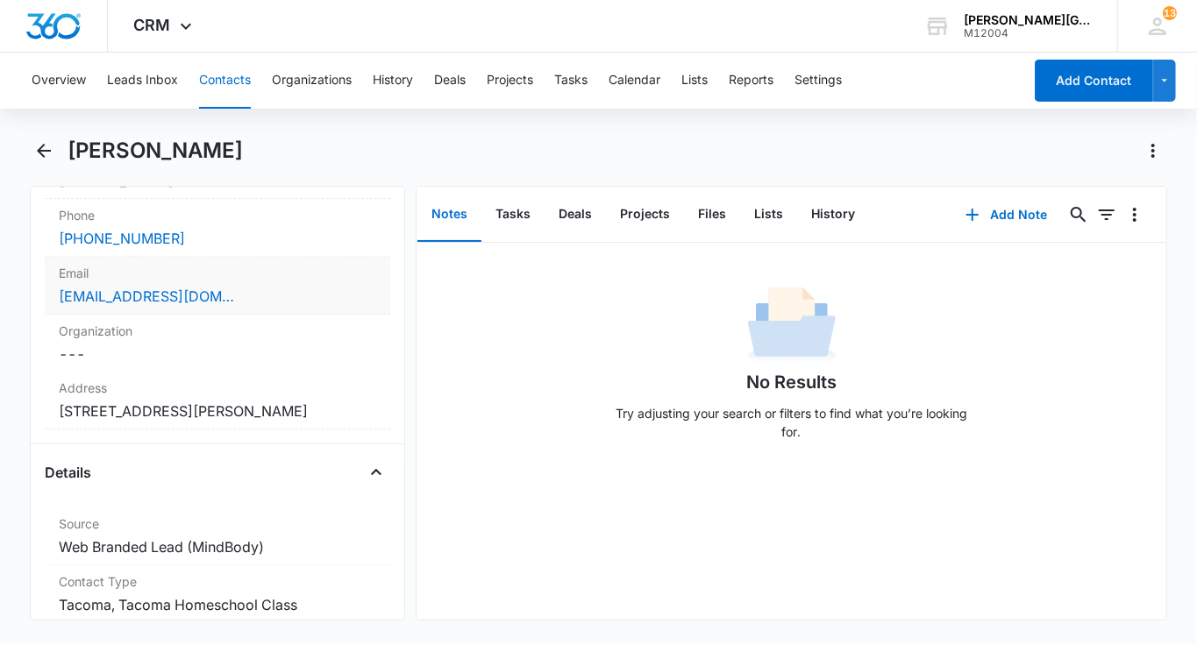
click at [281, 307] on div "Email Cancel Save Changes [EMAIL_ADDRESS][DOMAIN_NAME]" at bounding box center [217, 286] width 345 height 58
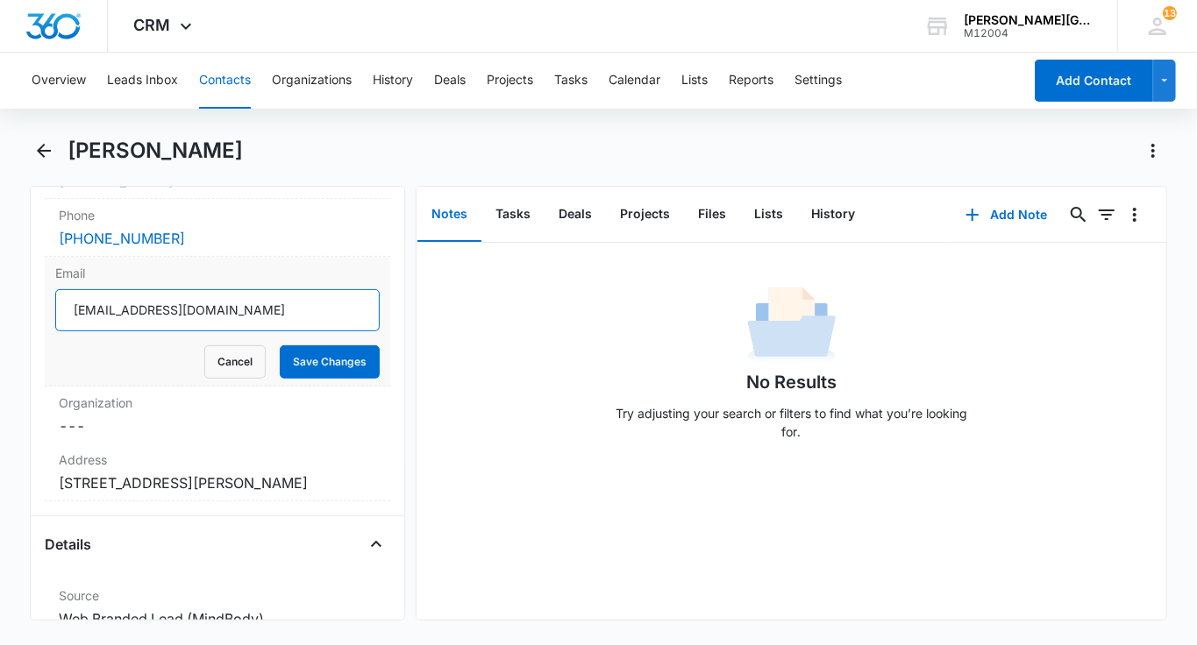
click at [226, 308] on input "[EMAIL_ADDRESS][DOMAIN_NAME]" at bounding box center [217, 310] width 324 height 42
click at [237, 364] on button "Cancel" at bounding box center [234, 361] width 61 height 33
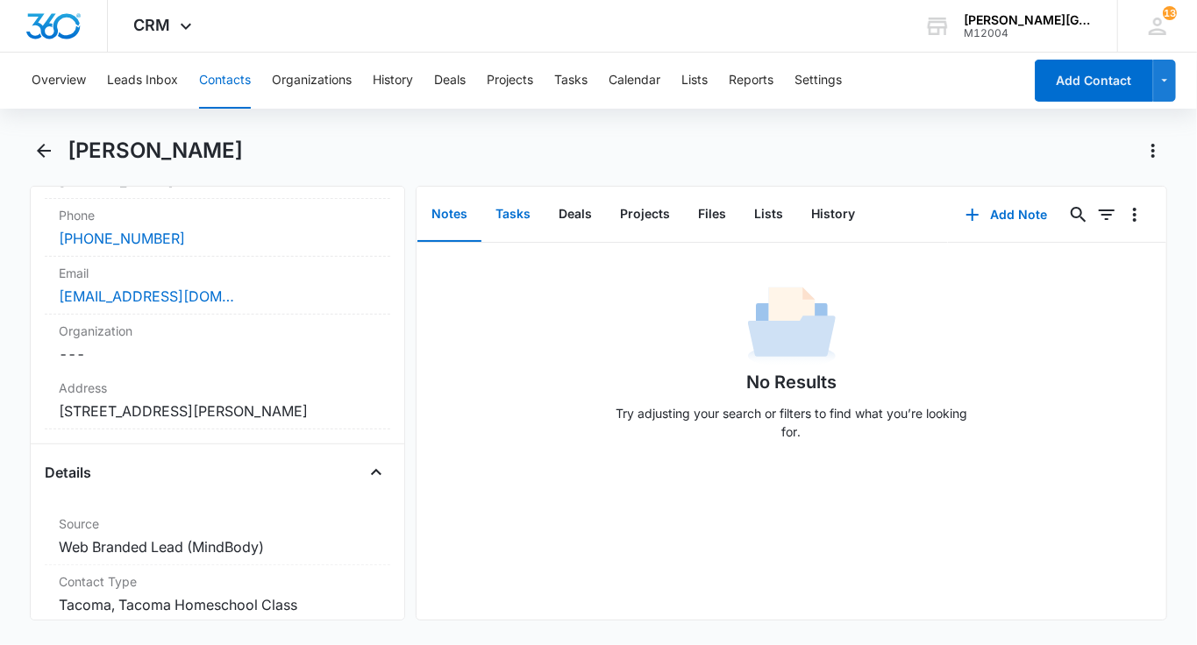
click at [524, 210] on button "Tasks" at bounding box center [512, 215] width 63 height 54
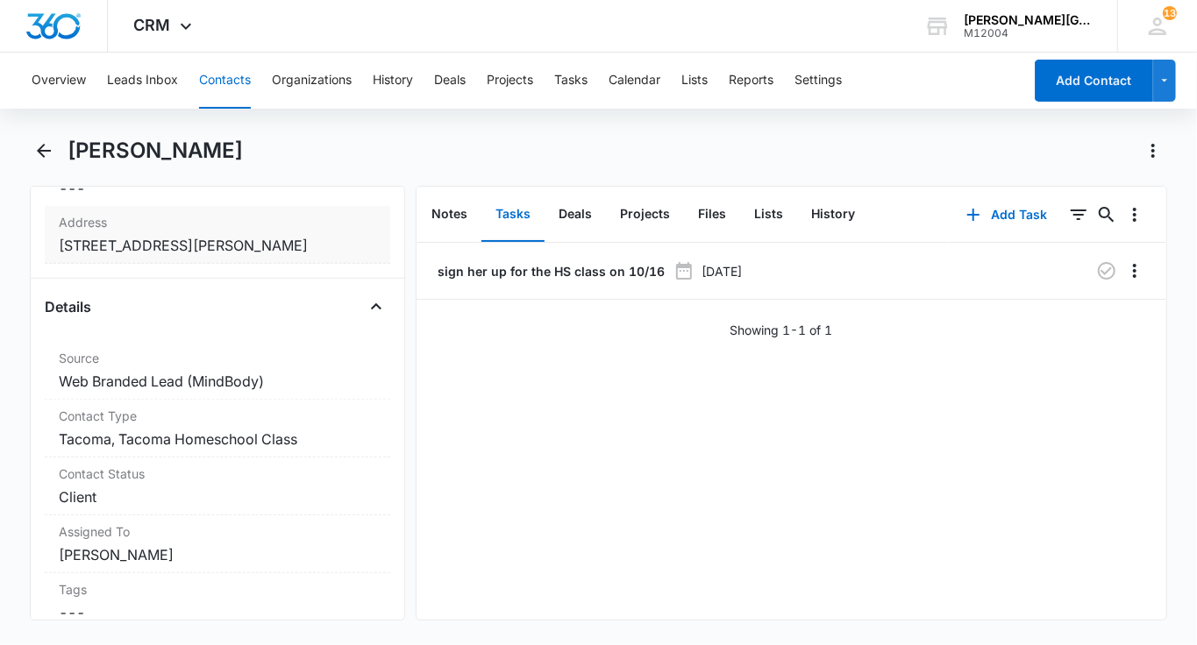
scroll to position [454, 0]
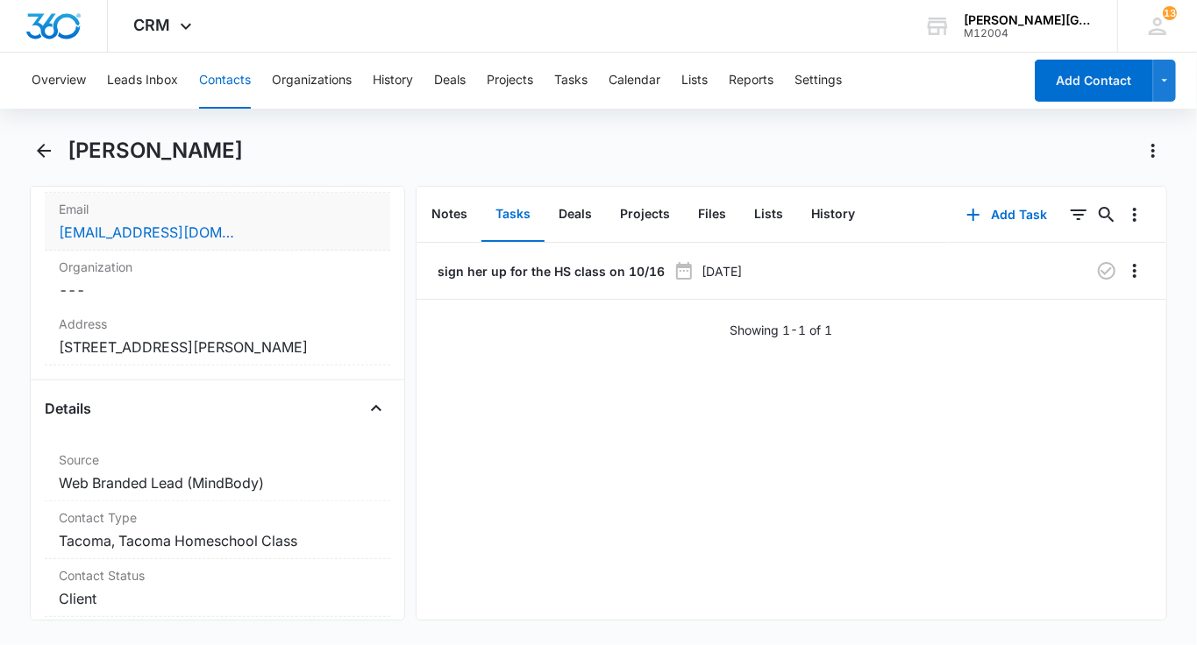
click at [272, 237] on div "[EMAIL_ADDRESS][DOMAIN_NAME]" at bounding box center [217, 232] width 317 height 21
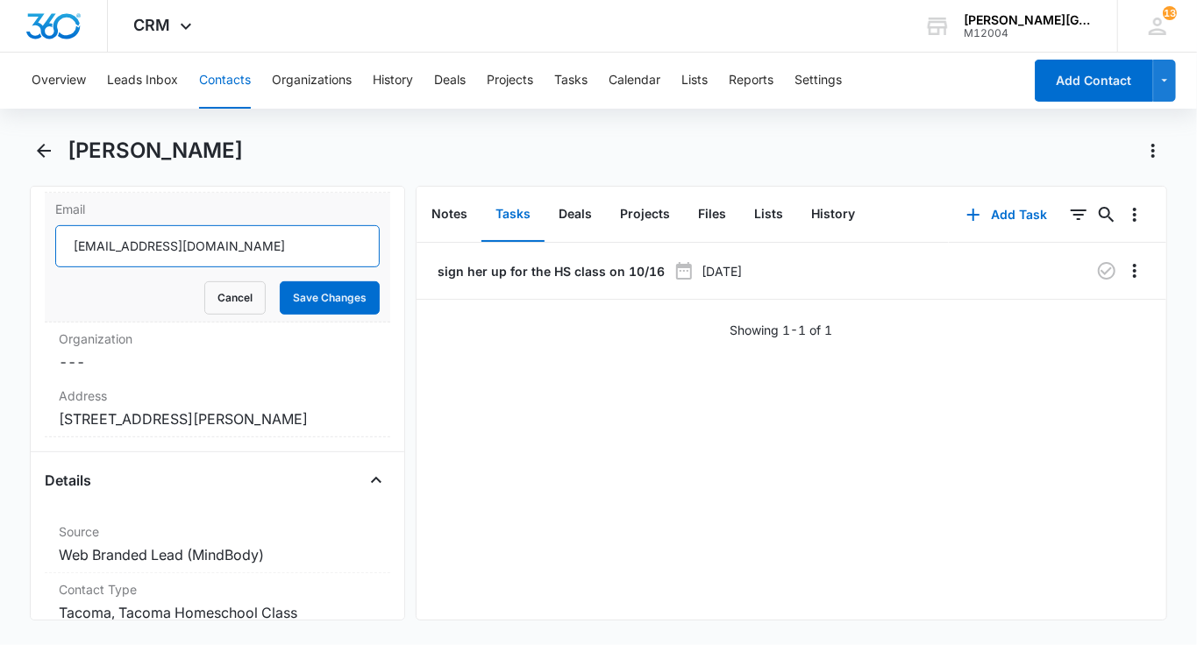
click at [195, 241] on input "[EMAIL_ADDRESS][DOMAIN_NAME]" at bounding box center [217, 246] width 324 height 42
click at [232, 288] on button "Cancel" at bounding box center [234, 297] width 61 height 33
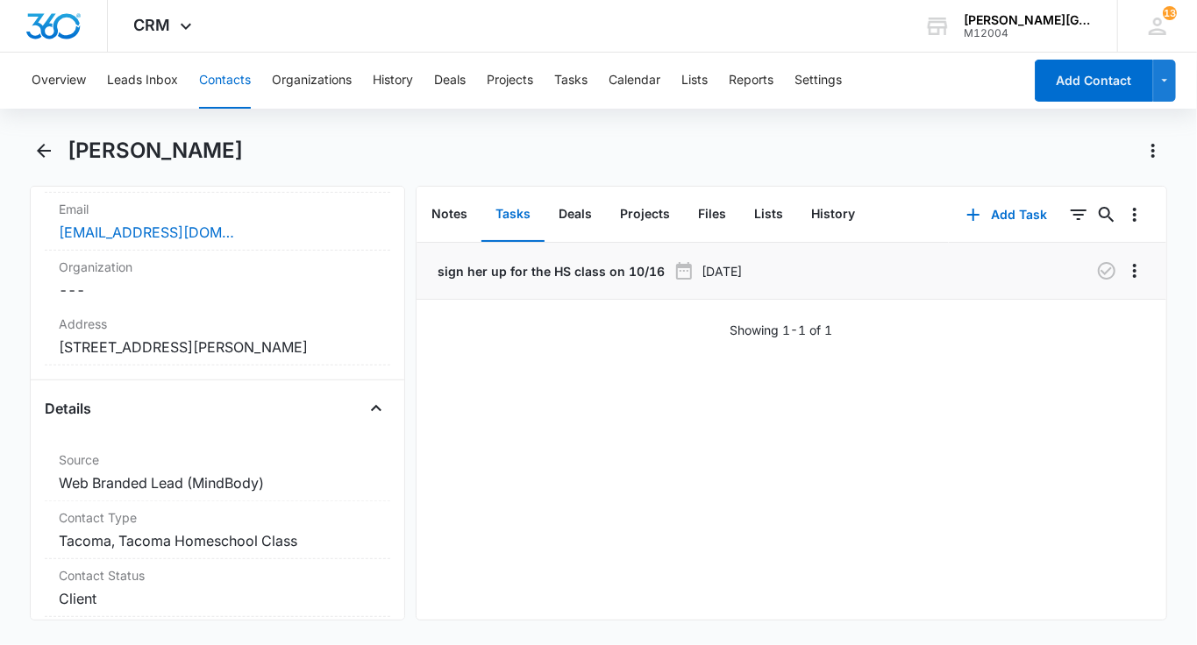
click at [1092, 282] on div at bounding box center [1063, 271] width 114 height 28
click at [1098, 273] on icon "button" at bounding box center [1107, 271] width 18 height 18
click at [565, 79] on button "Tasks" at bounding box center [570, 81] width 33 height 56
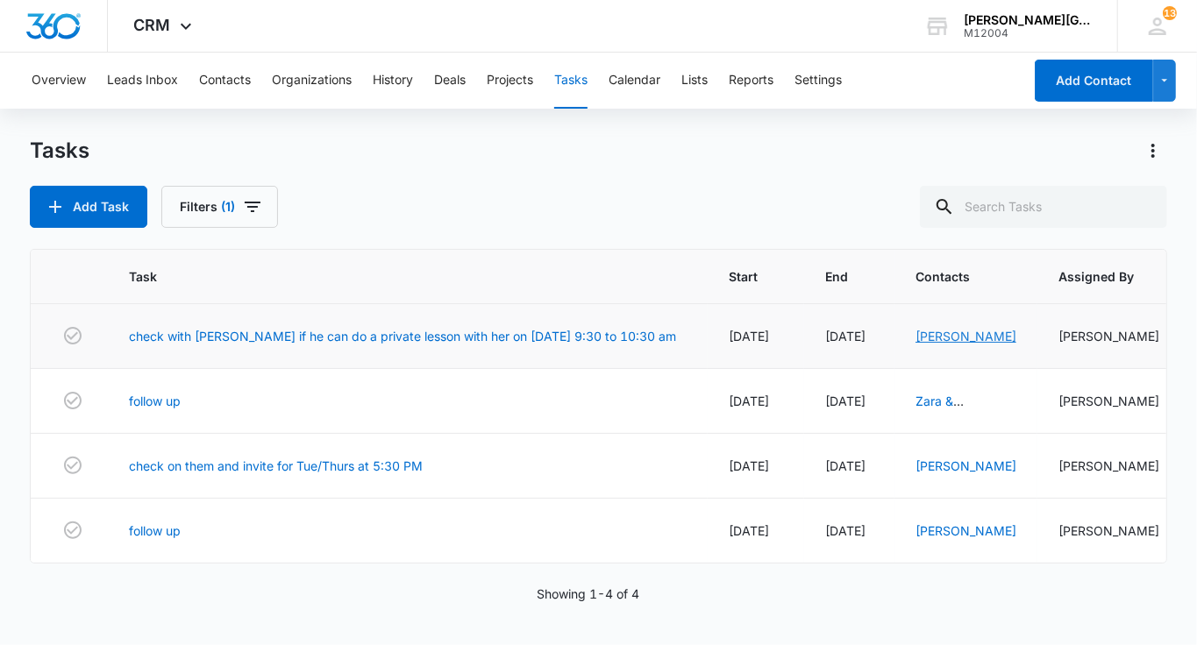
click at [915, 338] on link "[PERSON_NAME]" at bounding box center [965, 336] width 101 height 15
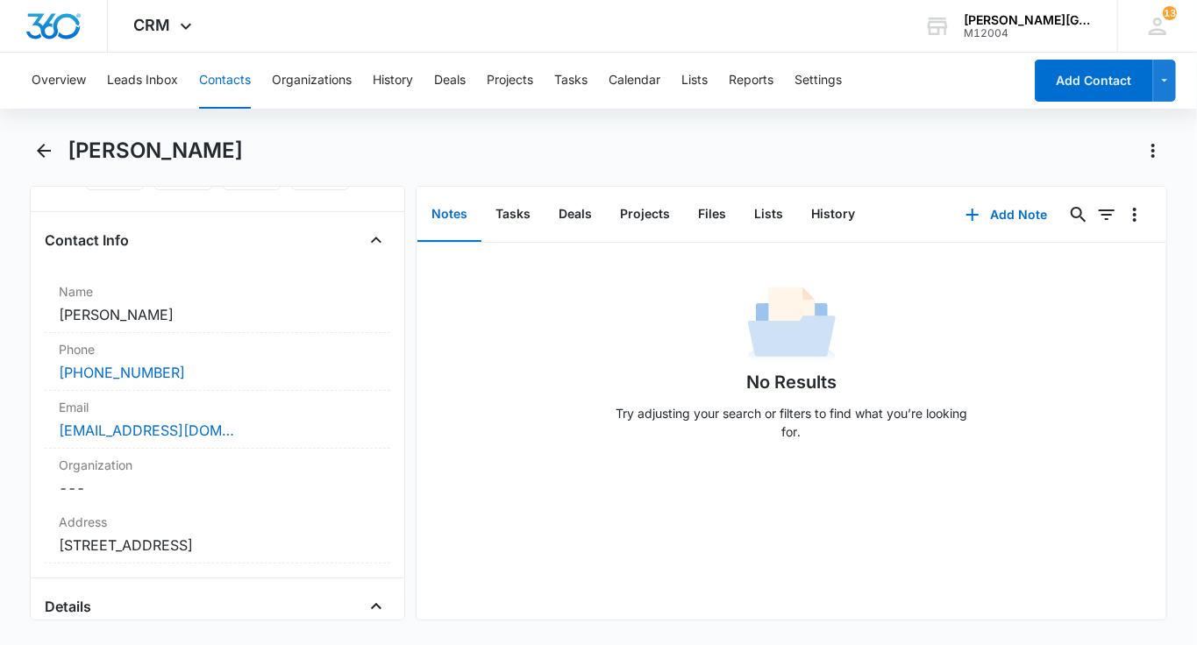
scroll to position [333, 0]
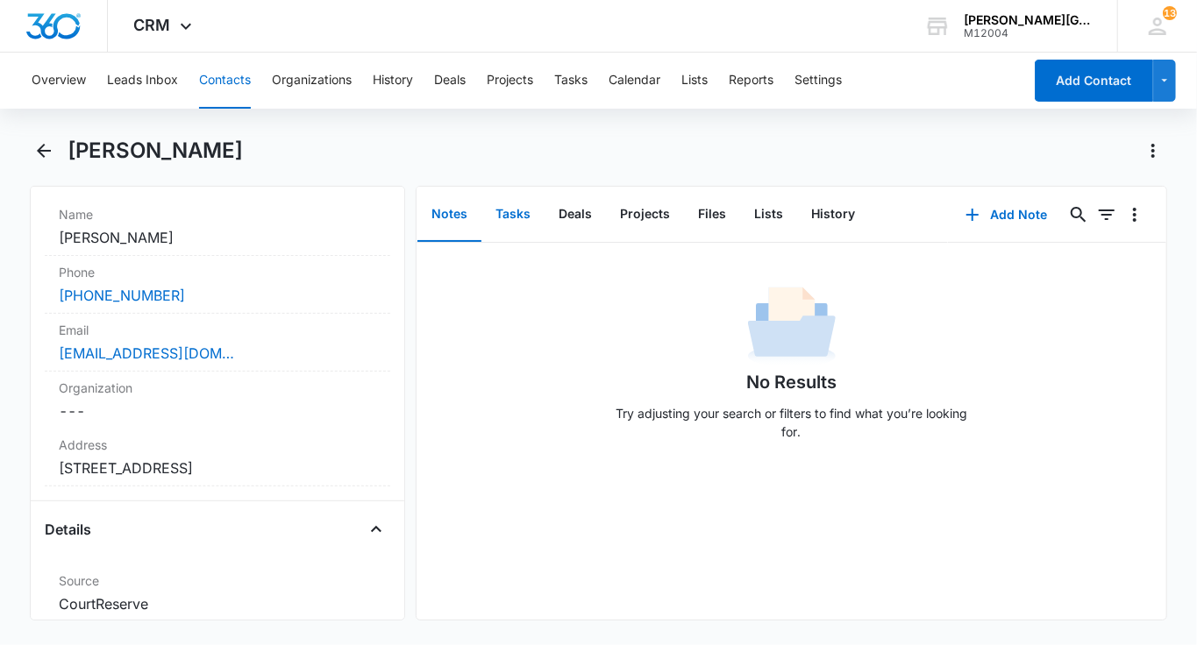
click at [501, 213] on button "Tasks" at bounding box center [512, 215] width 63 height 54
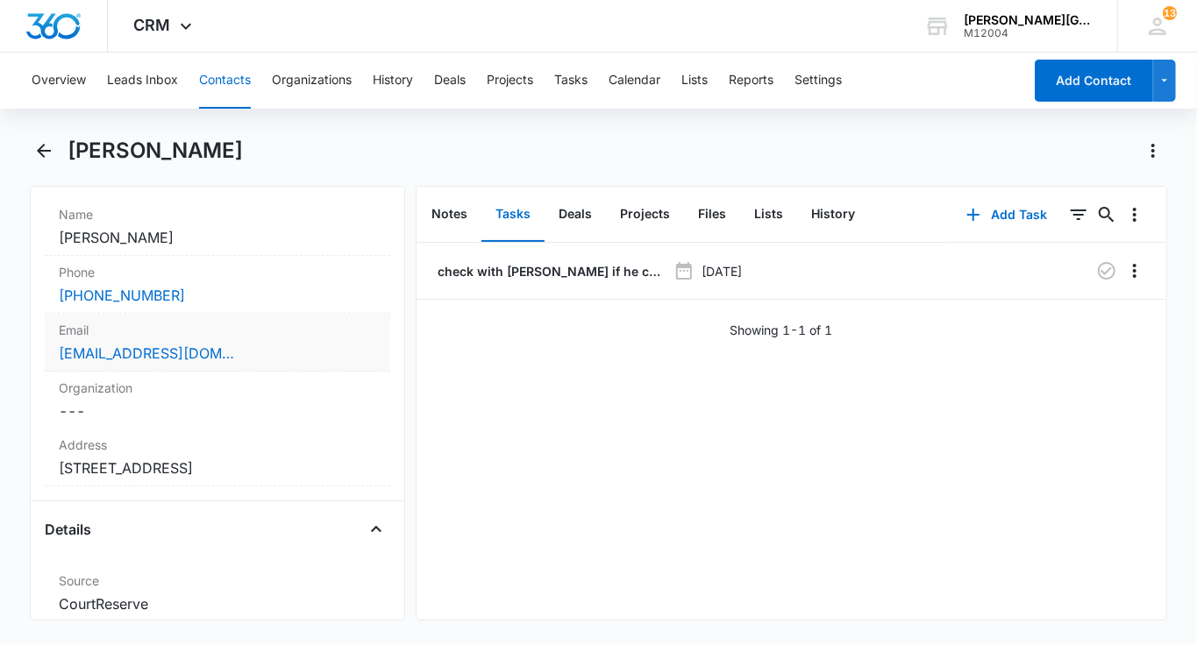
click at [274, 344] on div "[EMAIL_ADDRESS][DOMAIN_NAME]" at bounding box center [217, 353] width 317 height 21
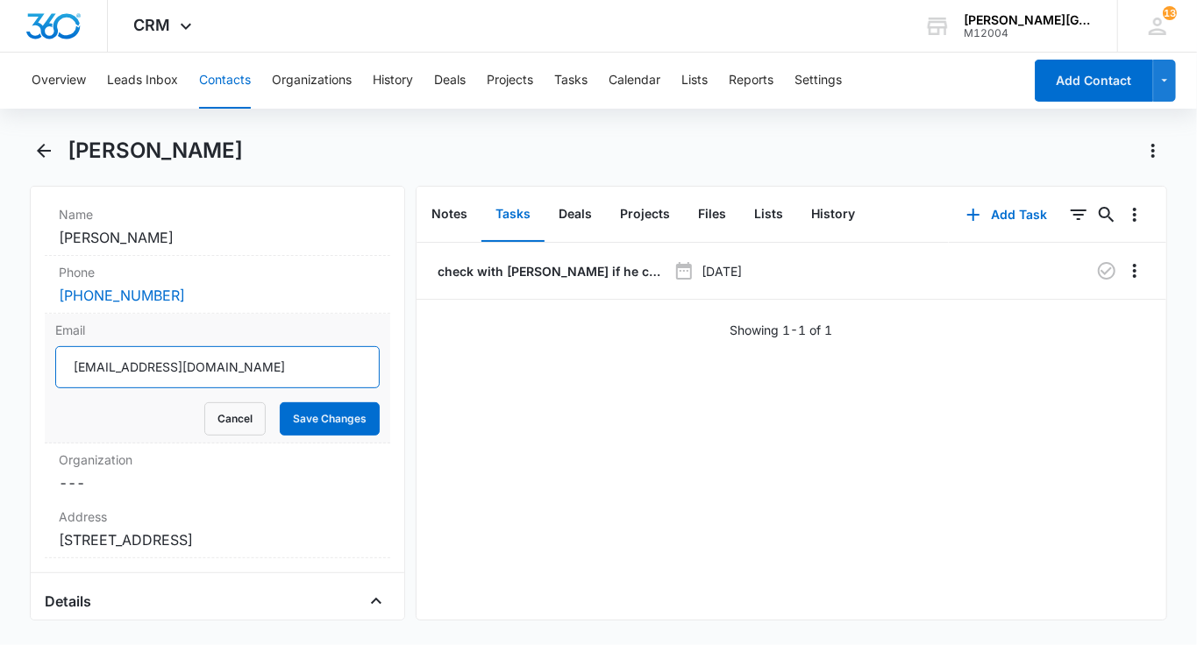
click at [163, 365] on input "[EMAIL_ADDRESS][DOMAIN_NAME]" at bounding box center [217, 367] width 324 height 42
click at [245, 422] on button "Cancel" at bounding box center [234, 418] width 61 height 33
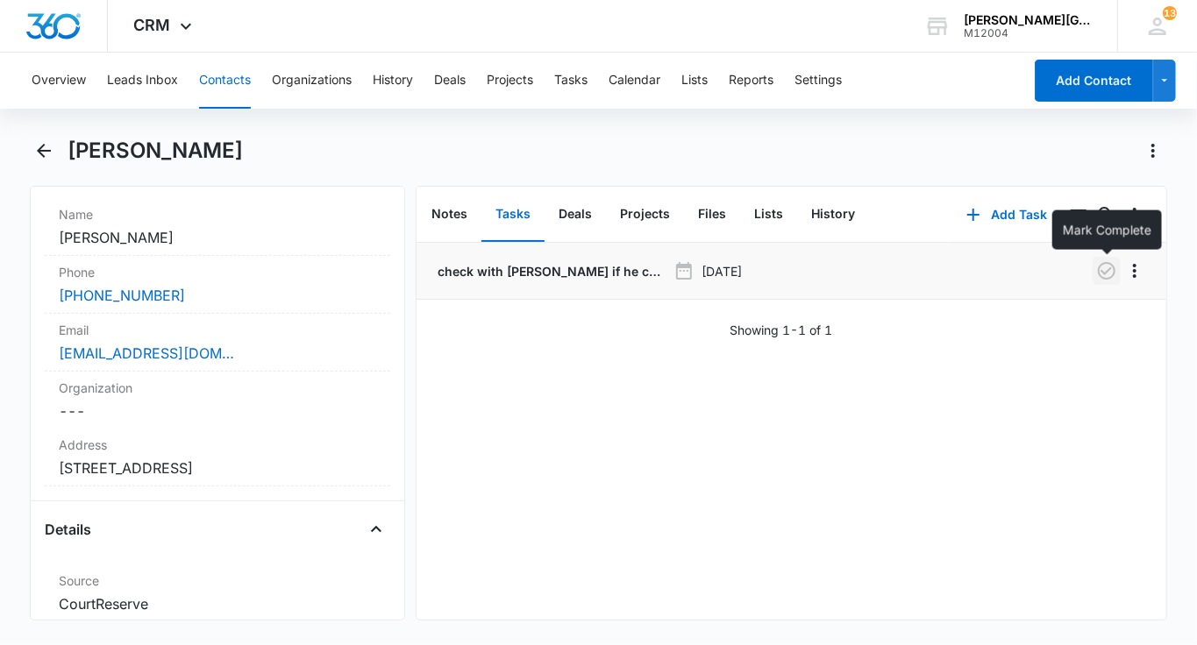
click at [1114, 273] on icon "button" at bounding box center [1107, 271] width 18 height 18
click at [563, 88] on button "Tasks" at bounding box center [570, 81] width 33 height 56
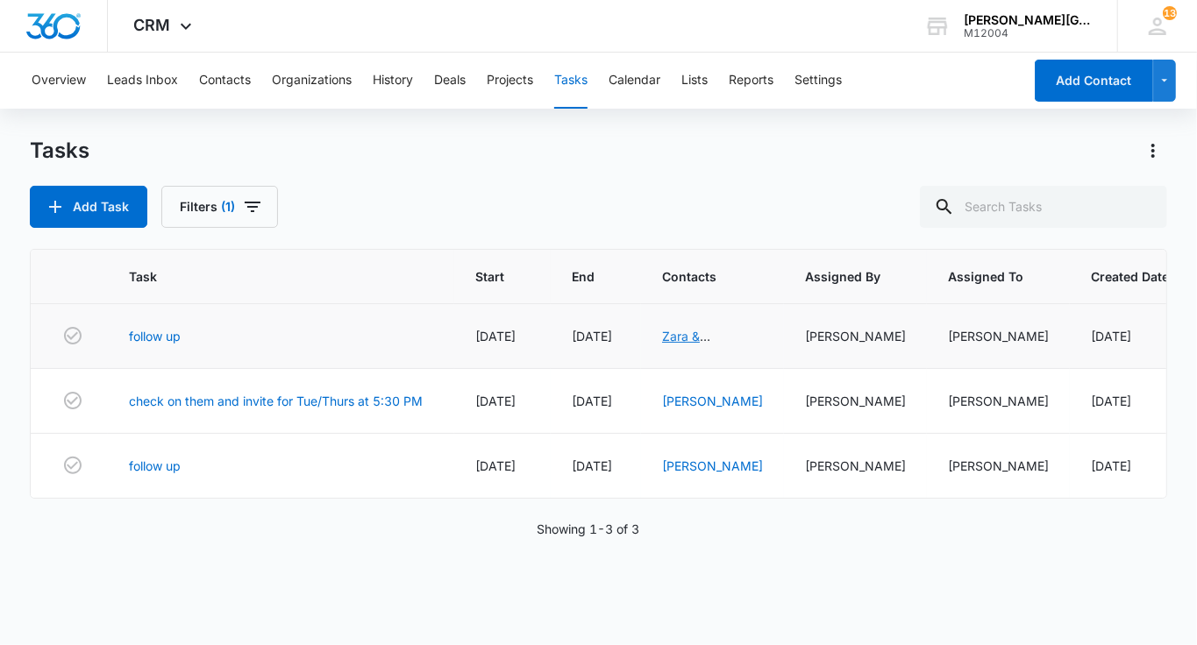
click at [707, 337] on link "Zara & [PERSON_NAME]" at bounding box center [712, 345] width 101 height 33
